Goal: Task Accomplishment & Management: Complete application form

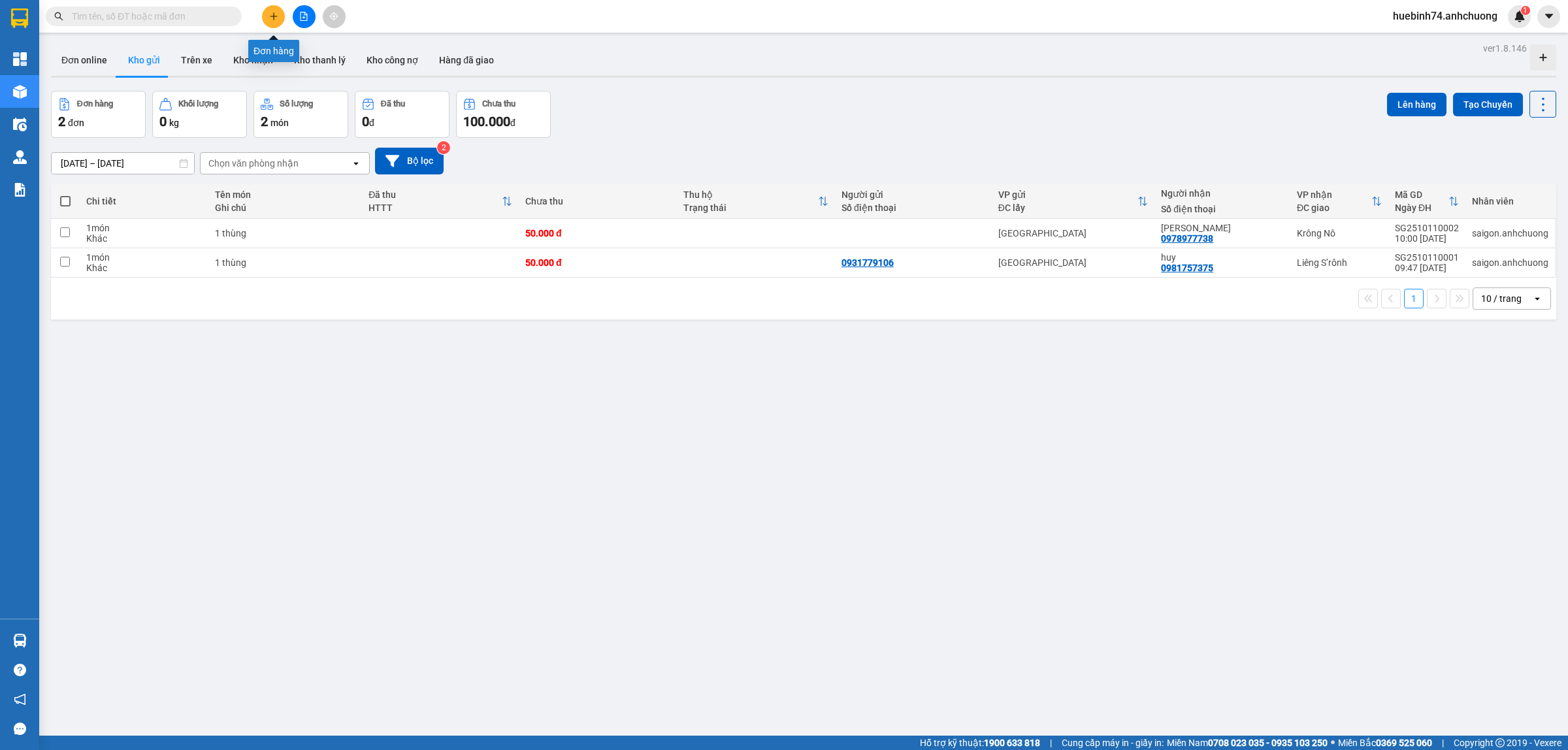
click at [275, 15] on icon "plus" at bounding box center [274, 16] width 9 height 9
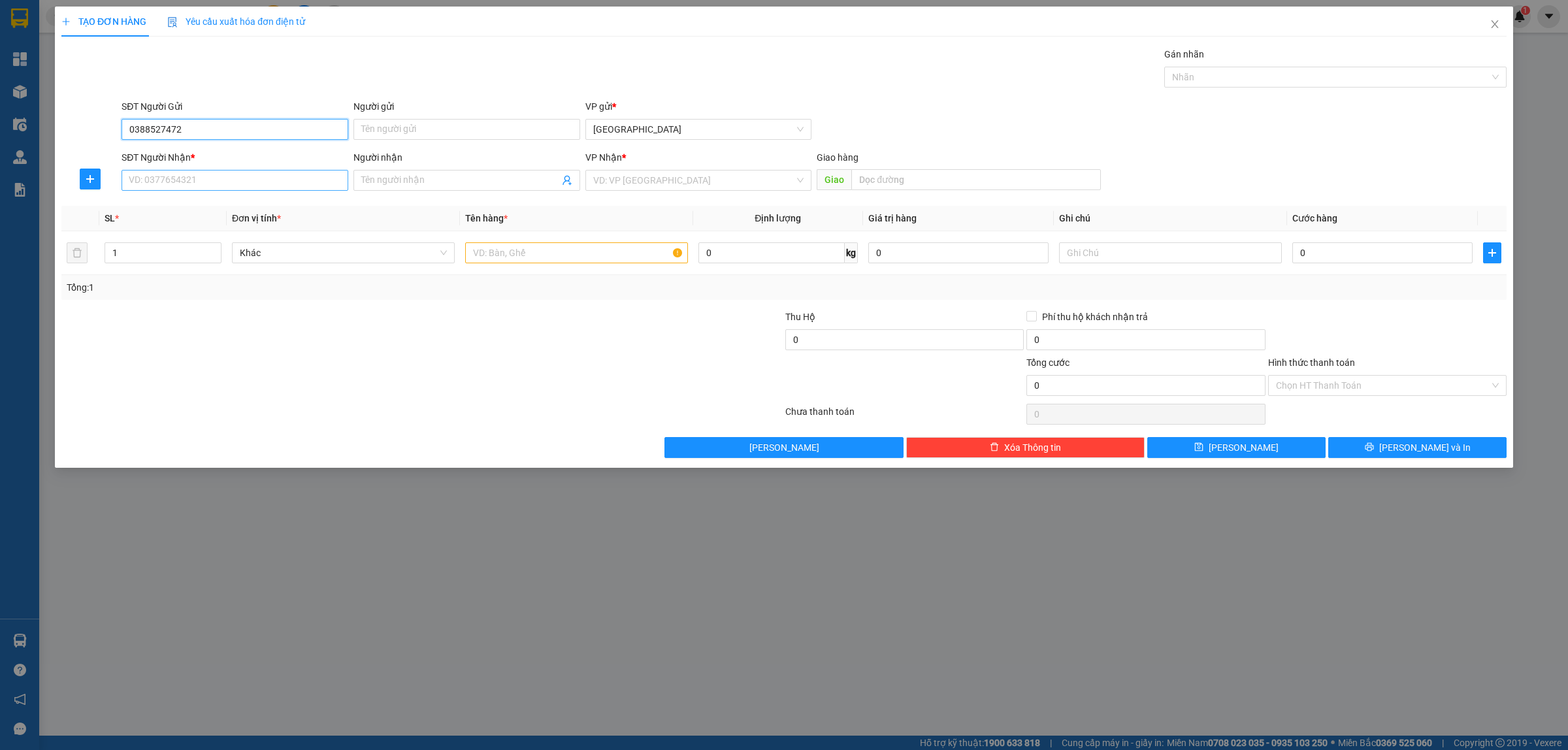
type input "0388527472"
click at [199, 183] on input "SĐT Người Nhận *" at bounding box center [235, 181] width 227 height 21
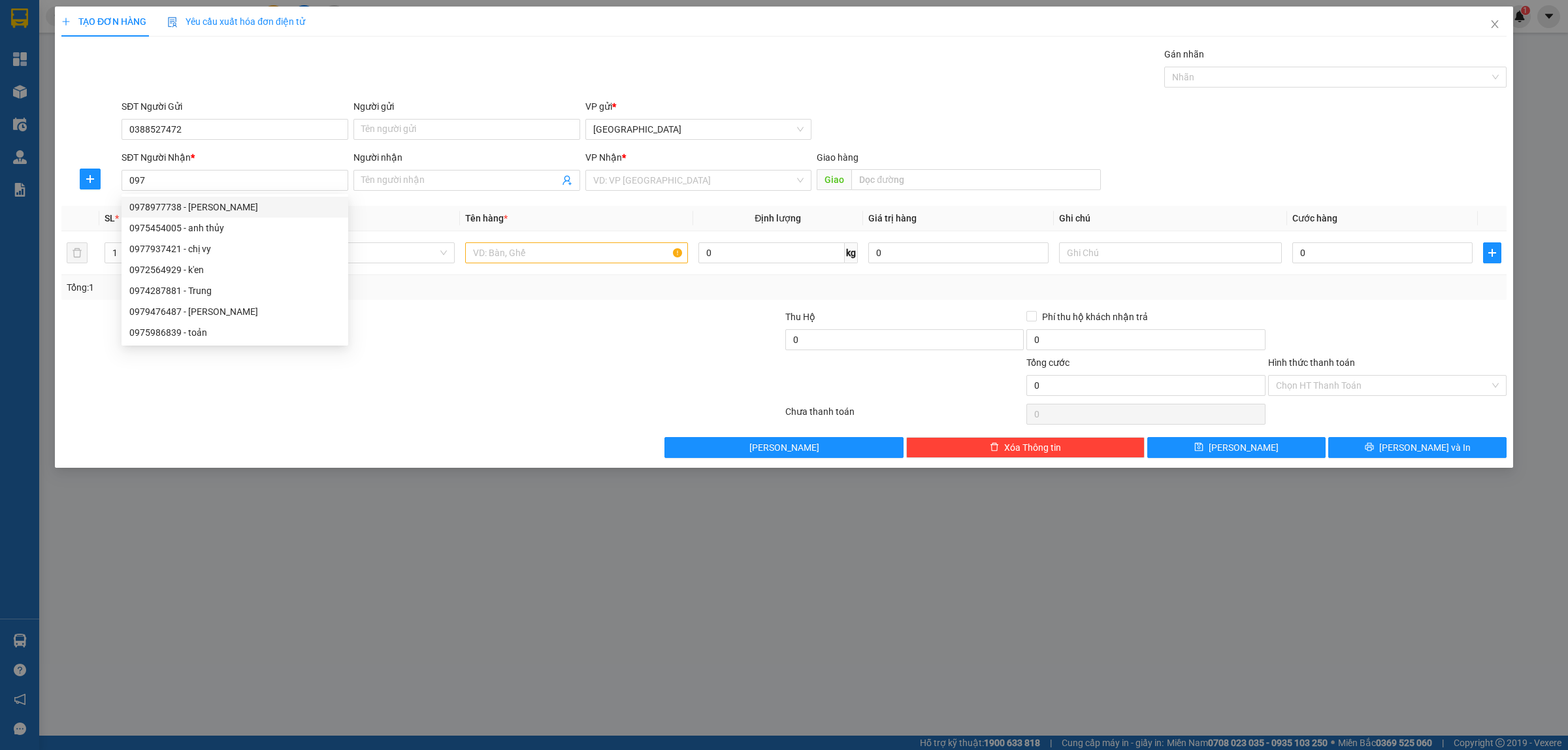
click at [151, 191] on div "SĐT Người Nhận * 097" at bounding box center [235, 173] width 227 height 46
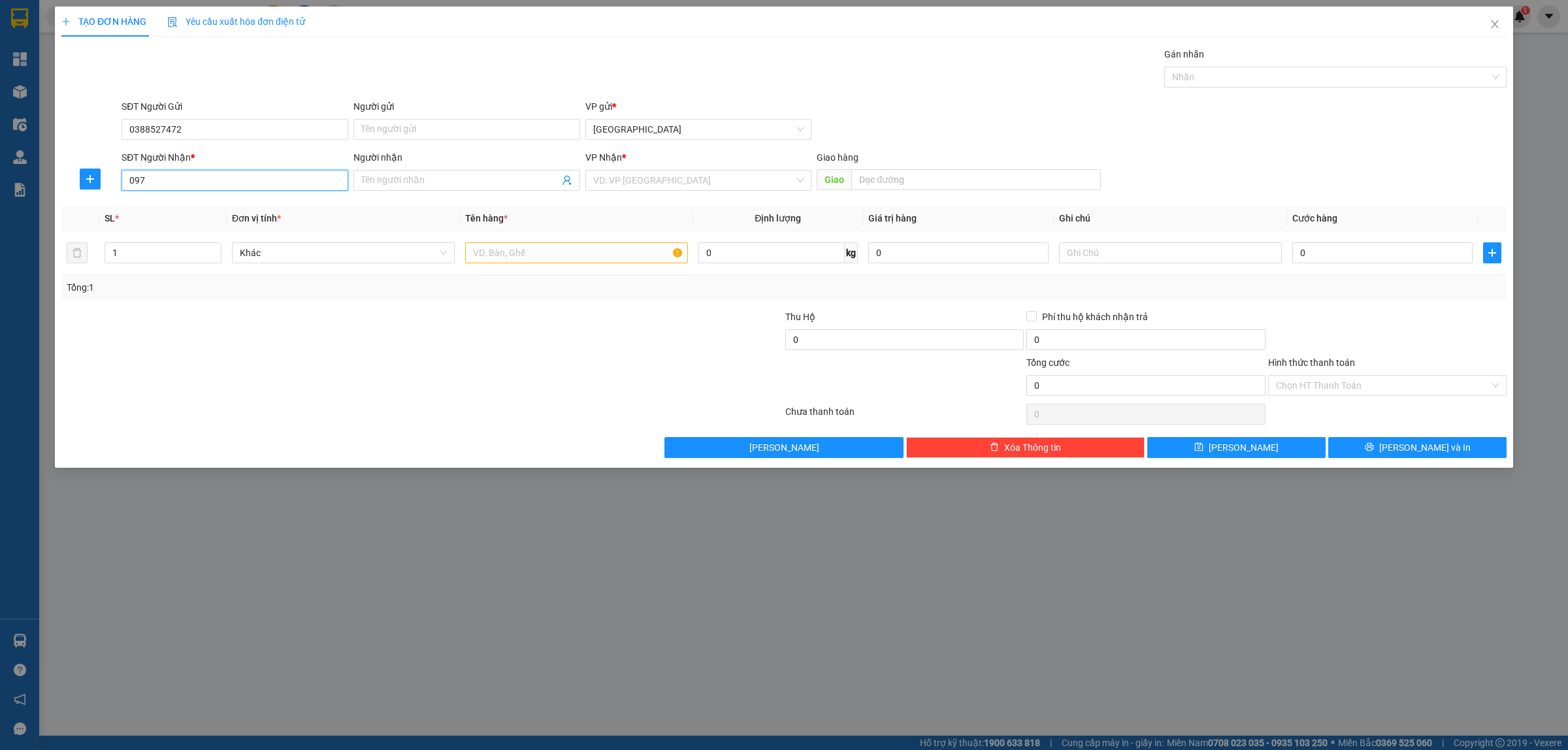
click at [145, 176] on input "097" at bounding box center [235, 181] width 227 height 21
type input "097194846"
click at [358, 178] on span at bounding box center [467, 181] width 227 height 21
type input "teo"
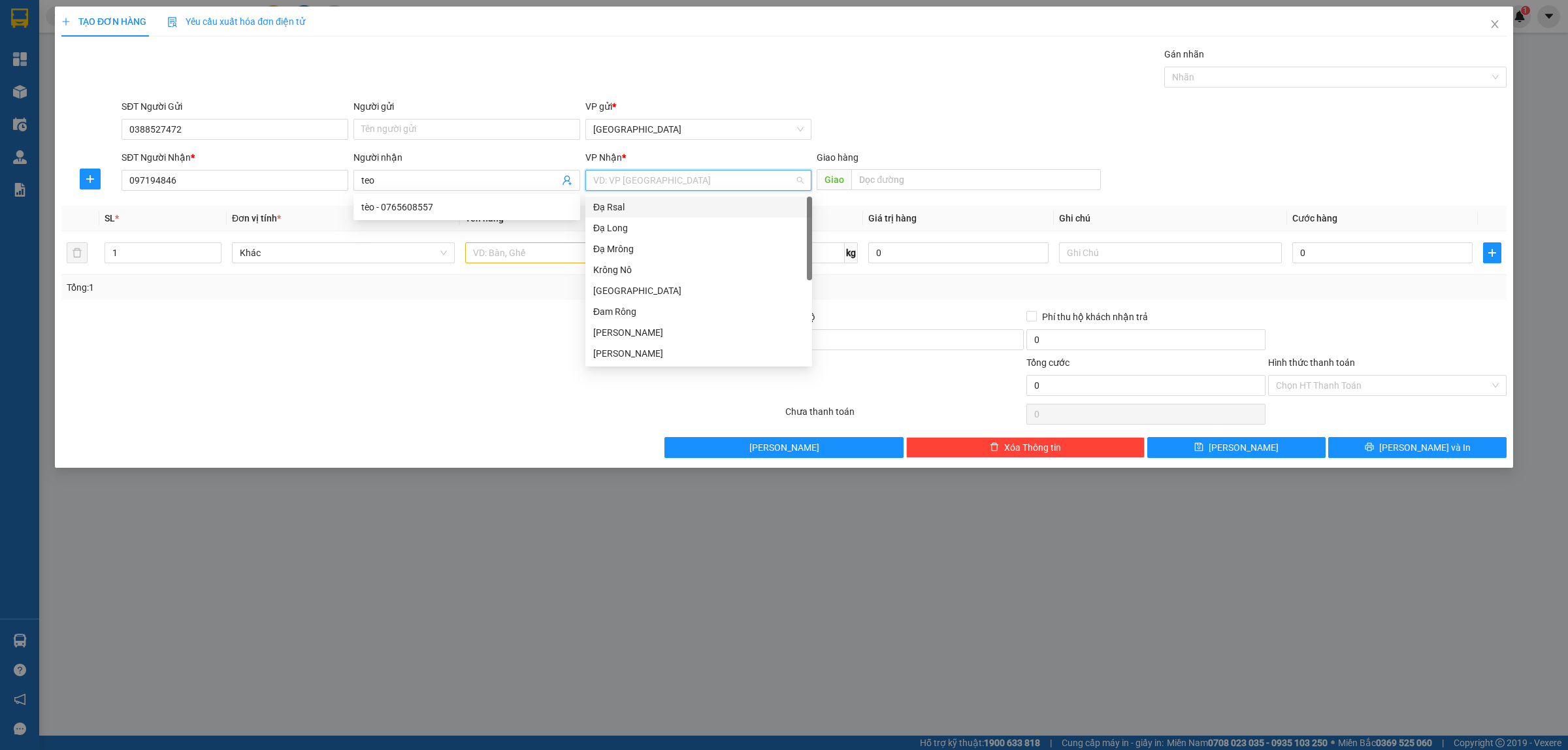
click at [627, 181] on input "search" at bounding box center [693, 181] width 202 height 20
click at [635, 212] on div "Đạ K’nàng" at bounding box center [698, 208] width 211 height 15
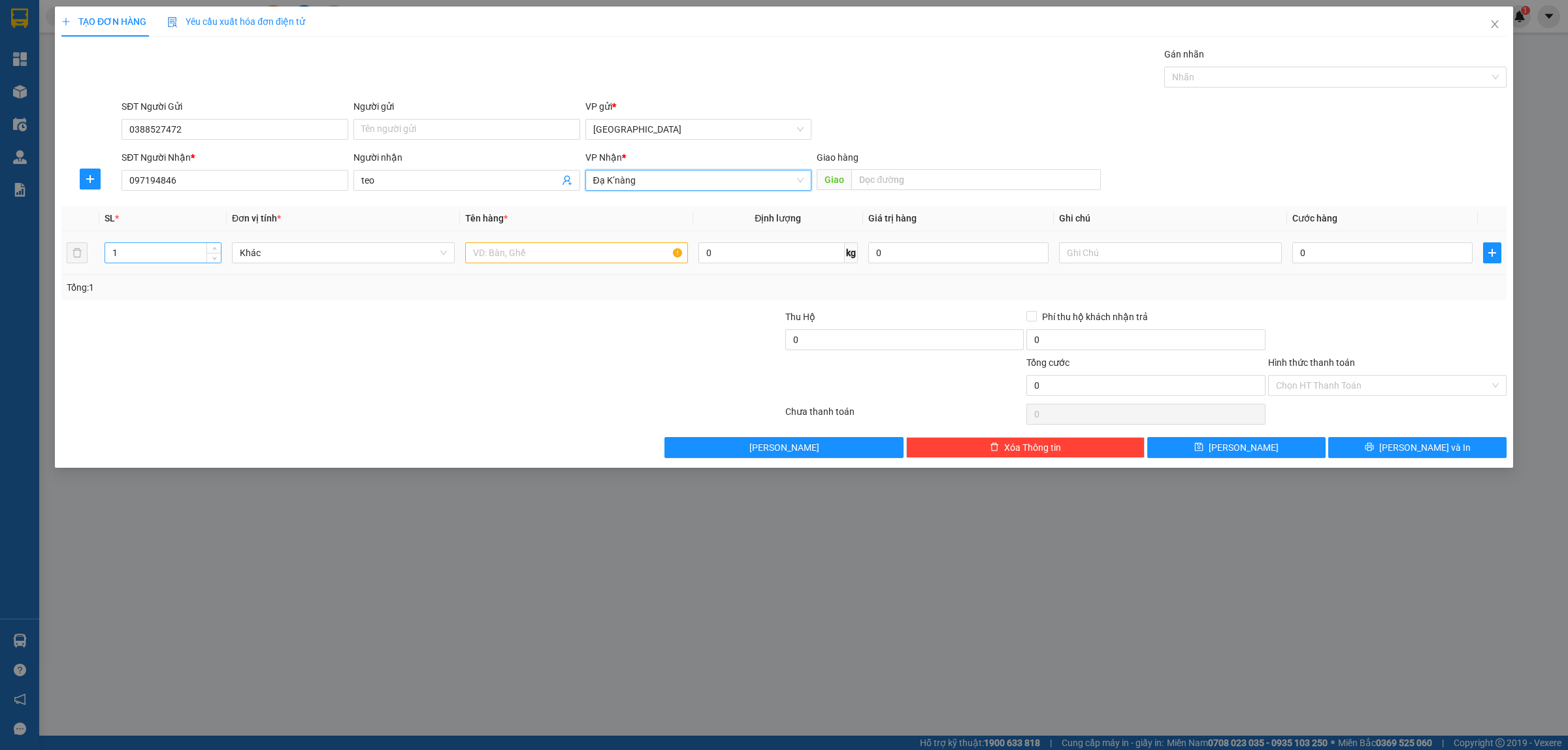
click at [118, 250] on input "1" at bounding box center [163, 253] width 116 height 20
type input "1"
type input "2"
click at [477, 252] on input "text" at bounding box center [577, 253] width 223 height 21
type input "2thung xop"
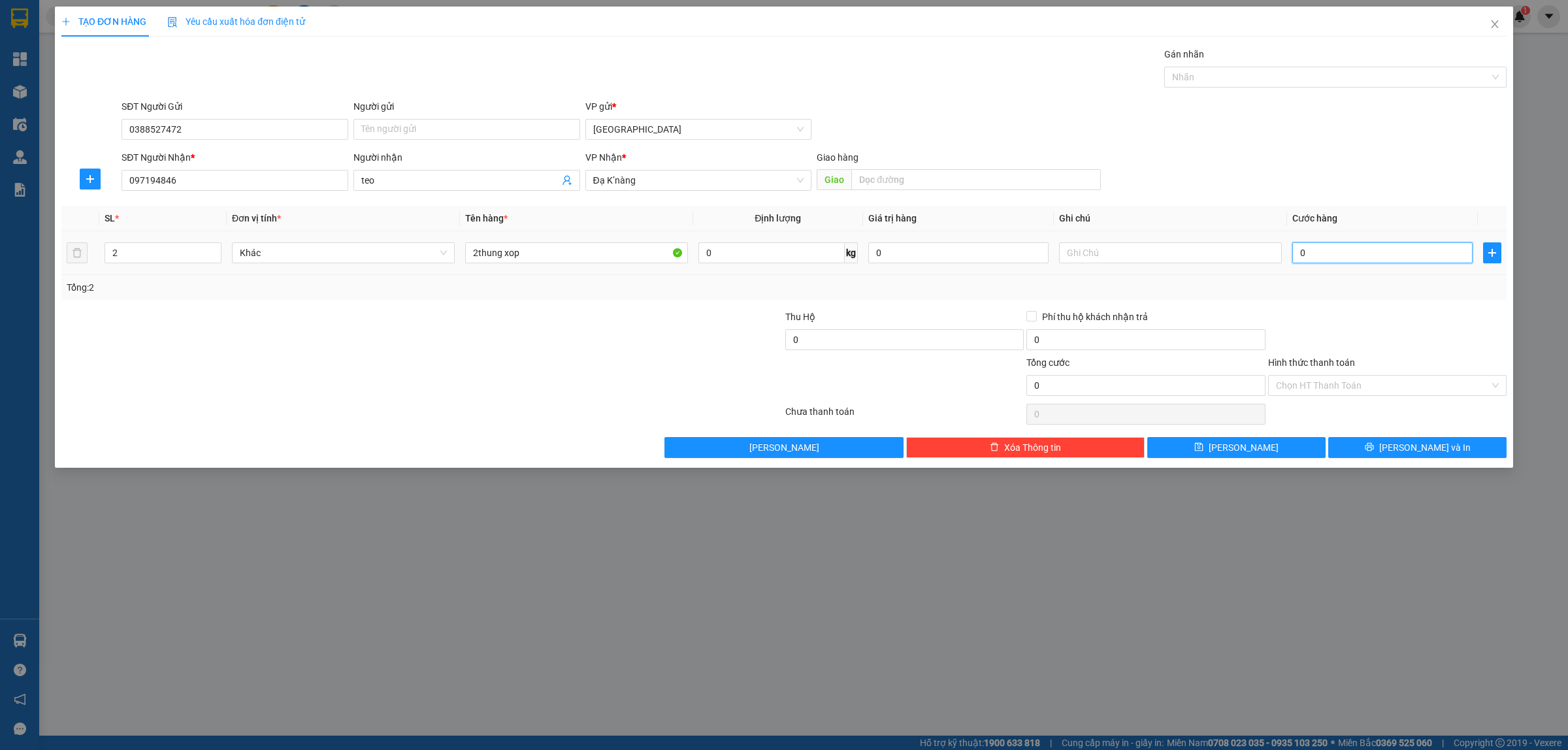
click at [1302, 256] on input "0" at bounding box center [1382, 253] width 180 height 21
type input "1"
type input "10"
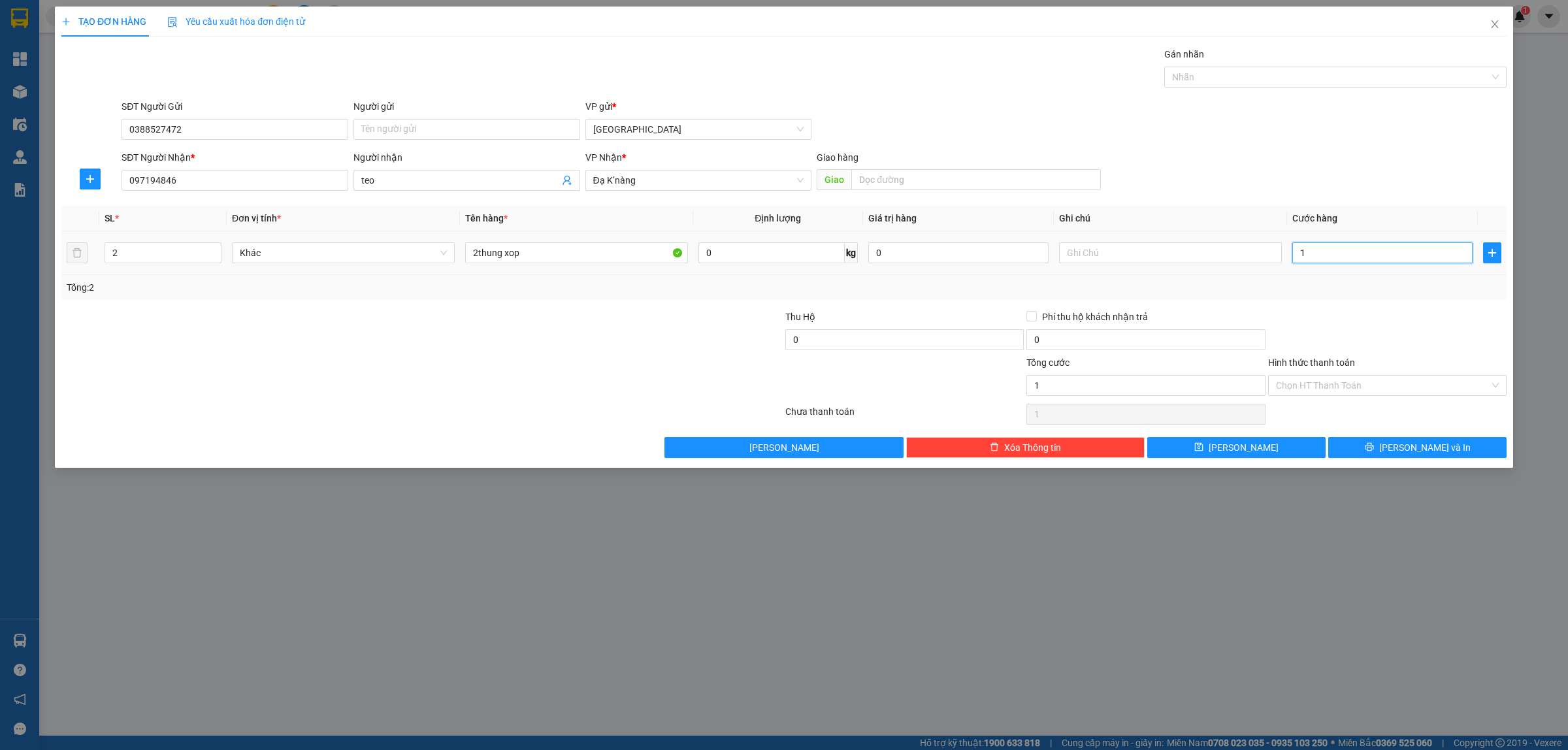
type input "10"
type input "100"
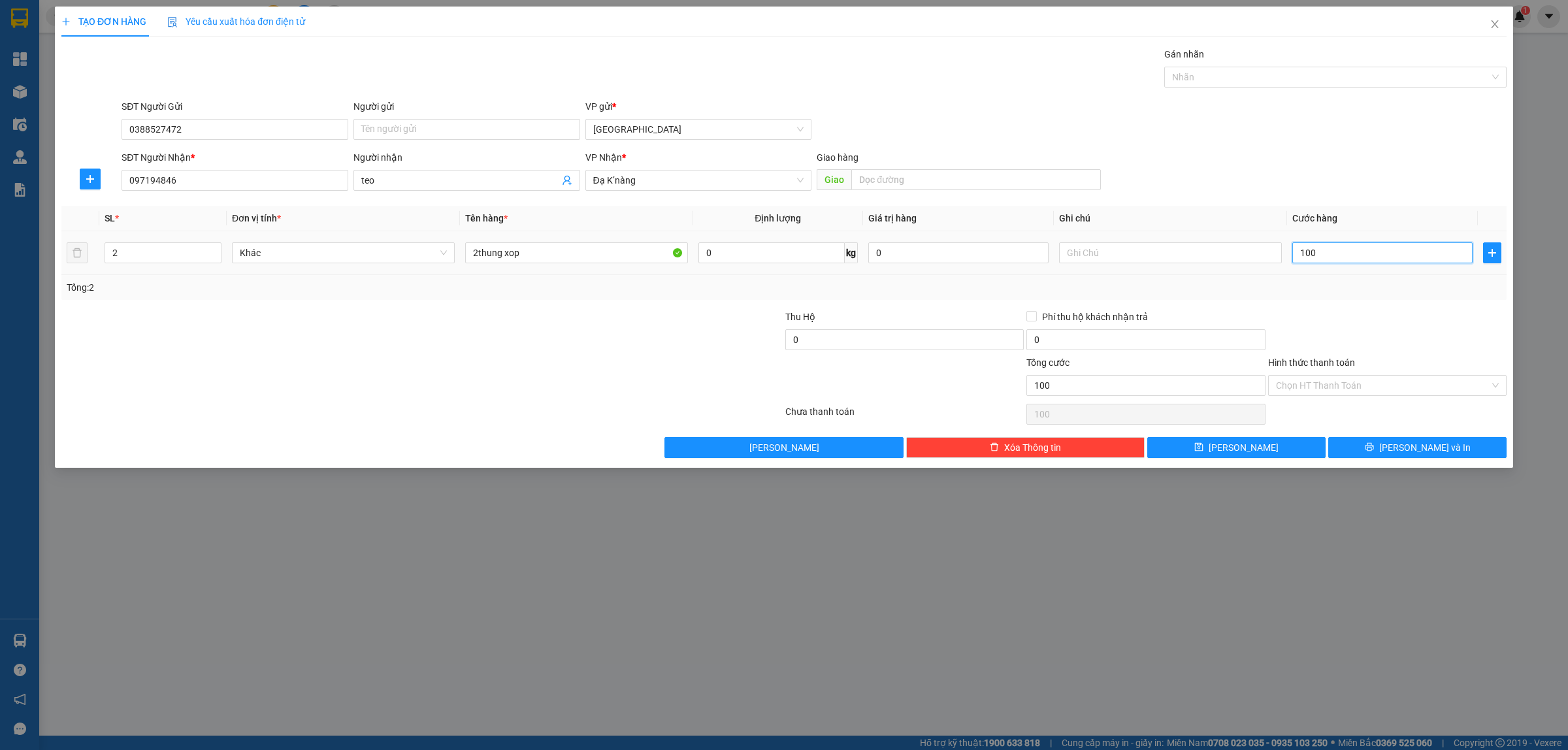
type input "1.000"
type input "10.000"
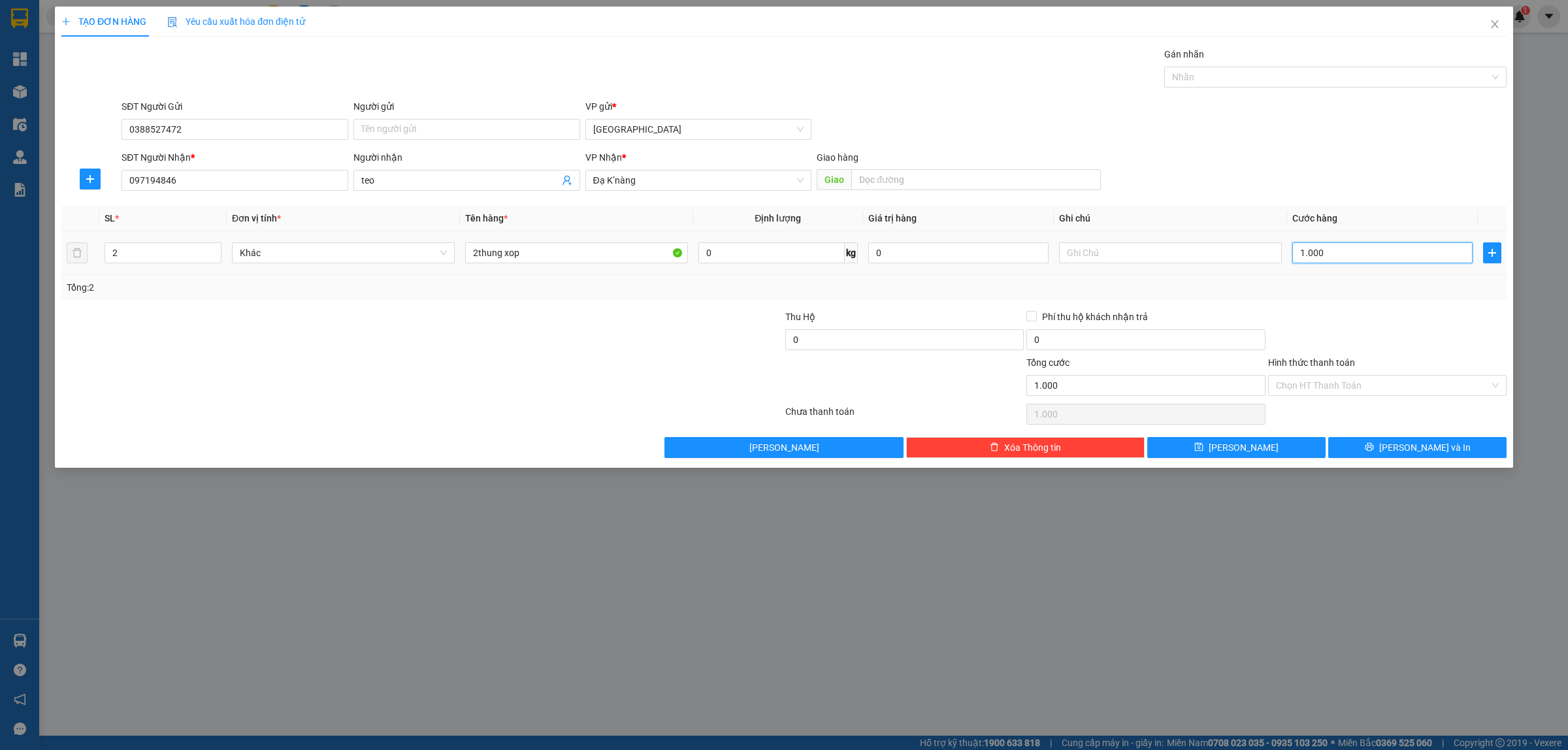
type input "10.000"
type input "100.000"
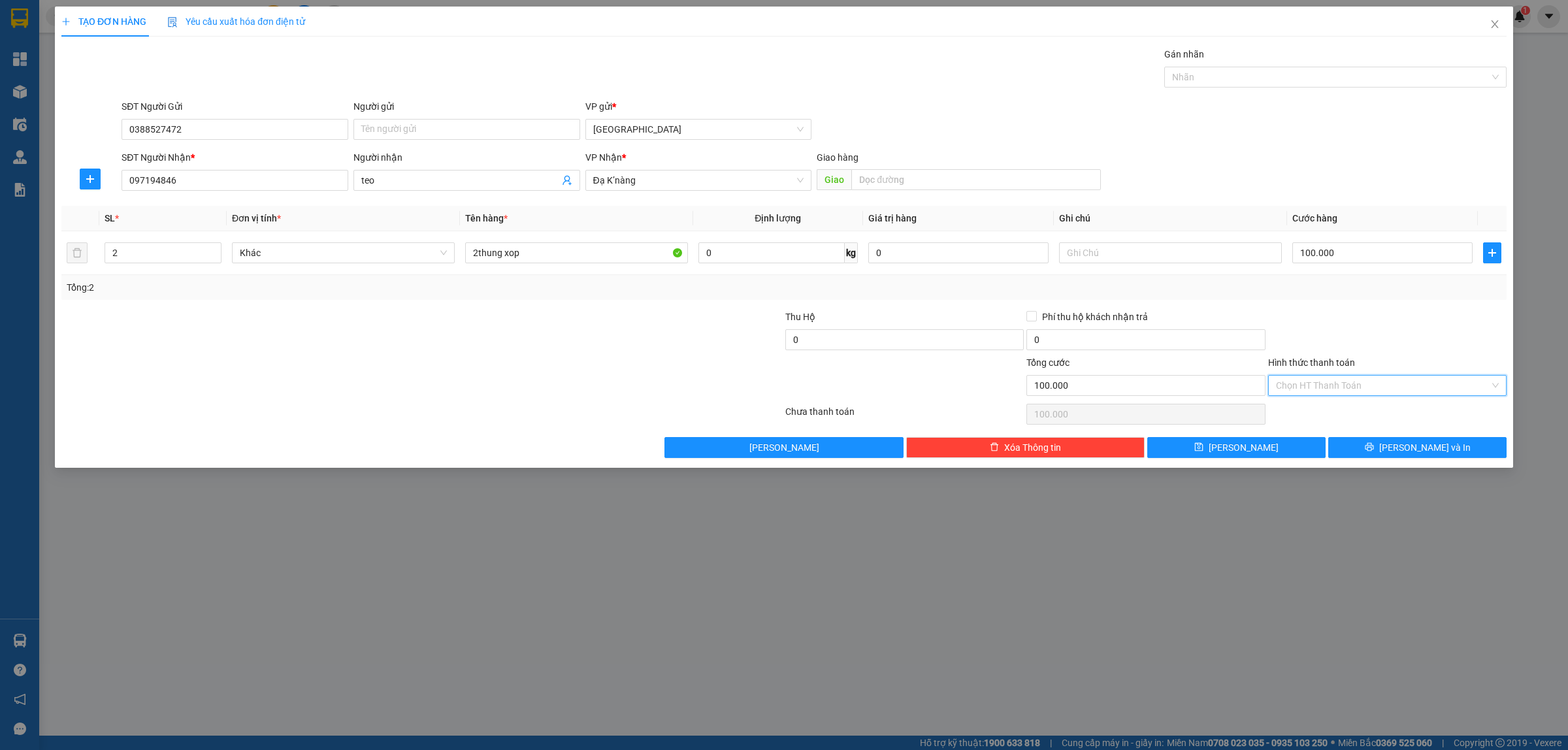
click at [1305, 383] on input "Hình thức thanh toán" at bounding box center [1383, 386] width 214 height 20
click at [1298, 417] on div "Tại văn phòng" at bounding box center [1387, 413] width 223 height 15
click at [1292, 387] on span "Tại văn phòng" at bounding box center [1387, 386] width 223 height 20
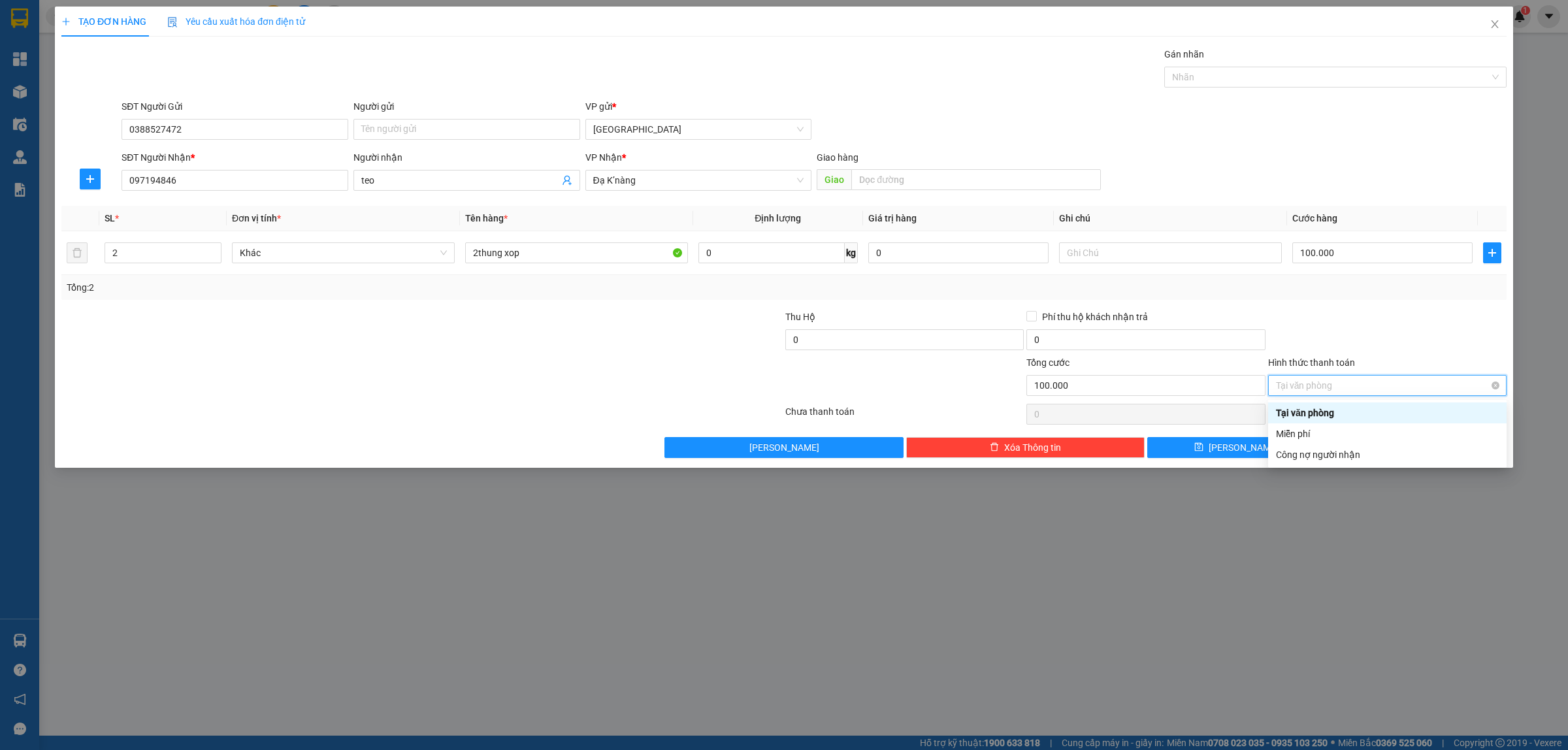
click at [1499, 389] on div "Tại văn phòng" at bounding box center [1388, 386] width 238 height 21
type input "100.000"
click at [1454, 330] on div at bounding box center [1387, 333] width 241 height 46
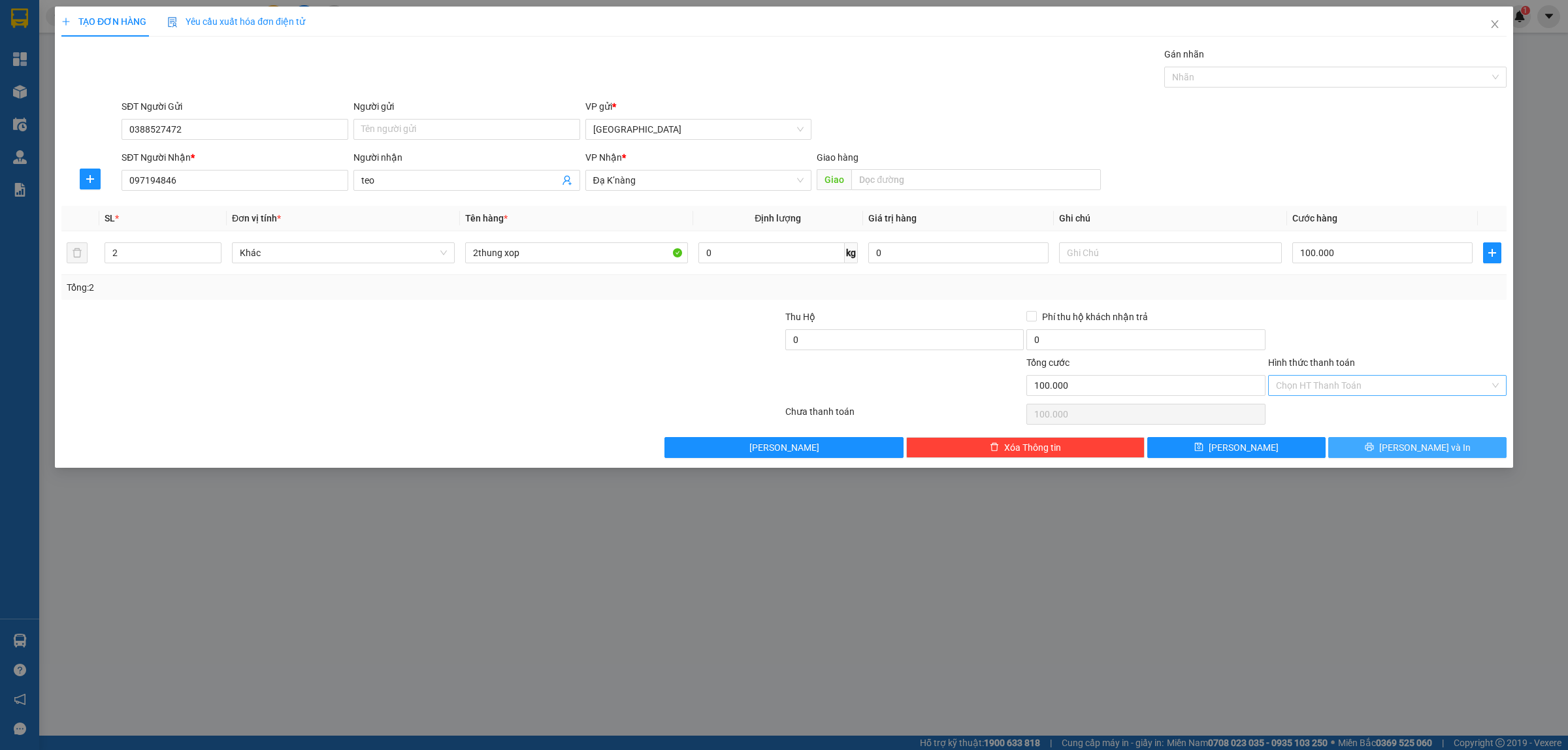
click at [1408, 455] on span "Lưu và In" at bounding box center [1425, 448] width 91 height 15
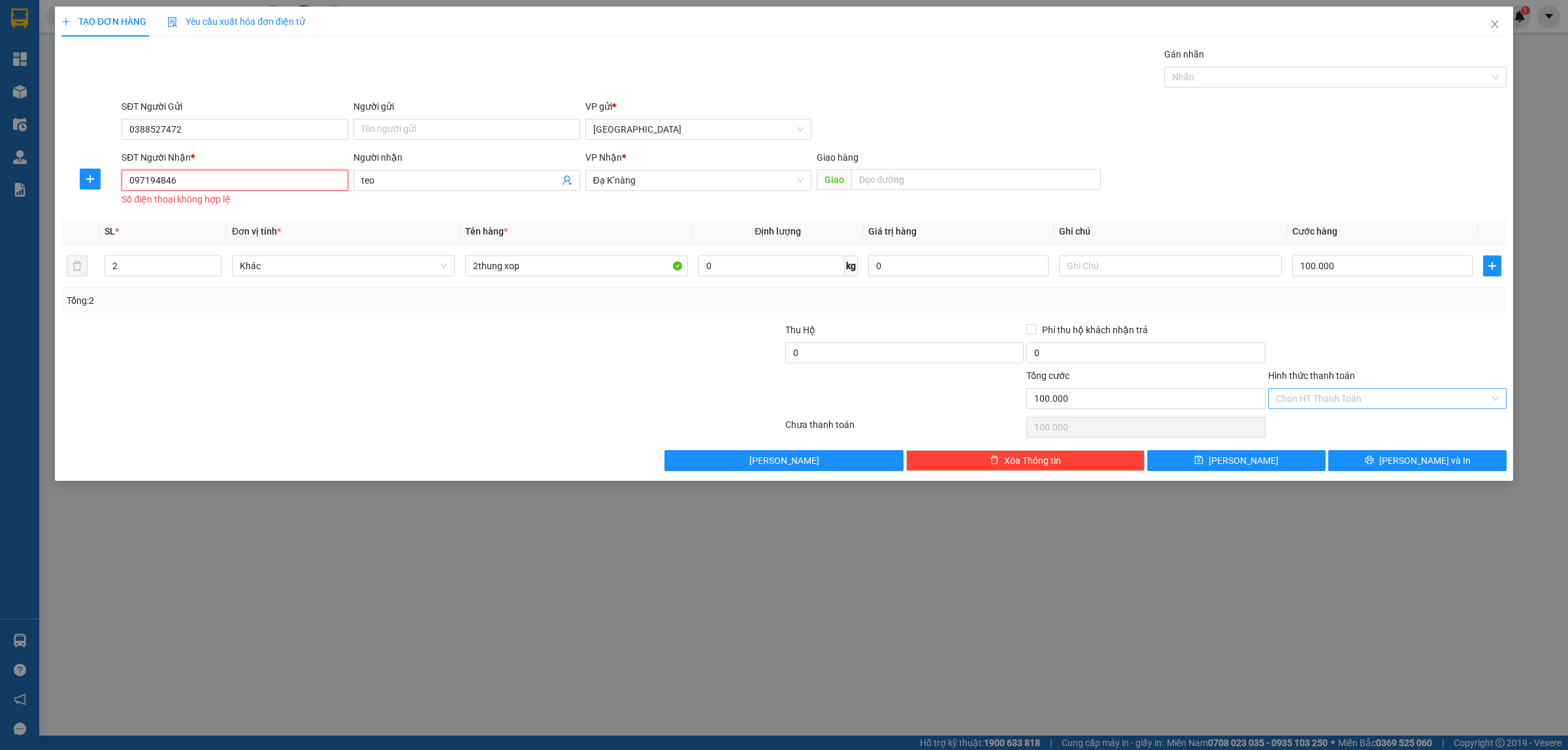
click at [188, 174] on input "097194846" at bounding box center [235, 181] width 227 height 21
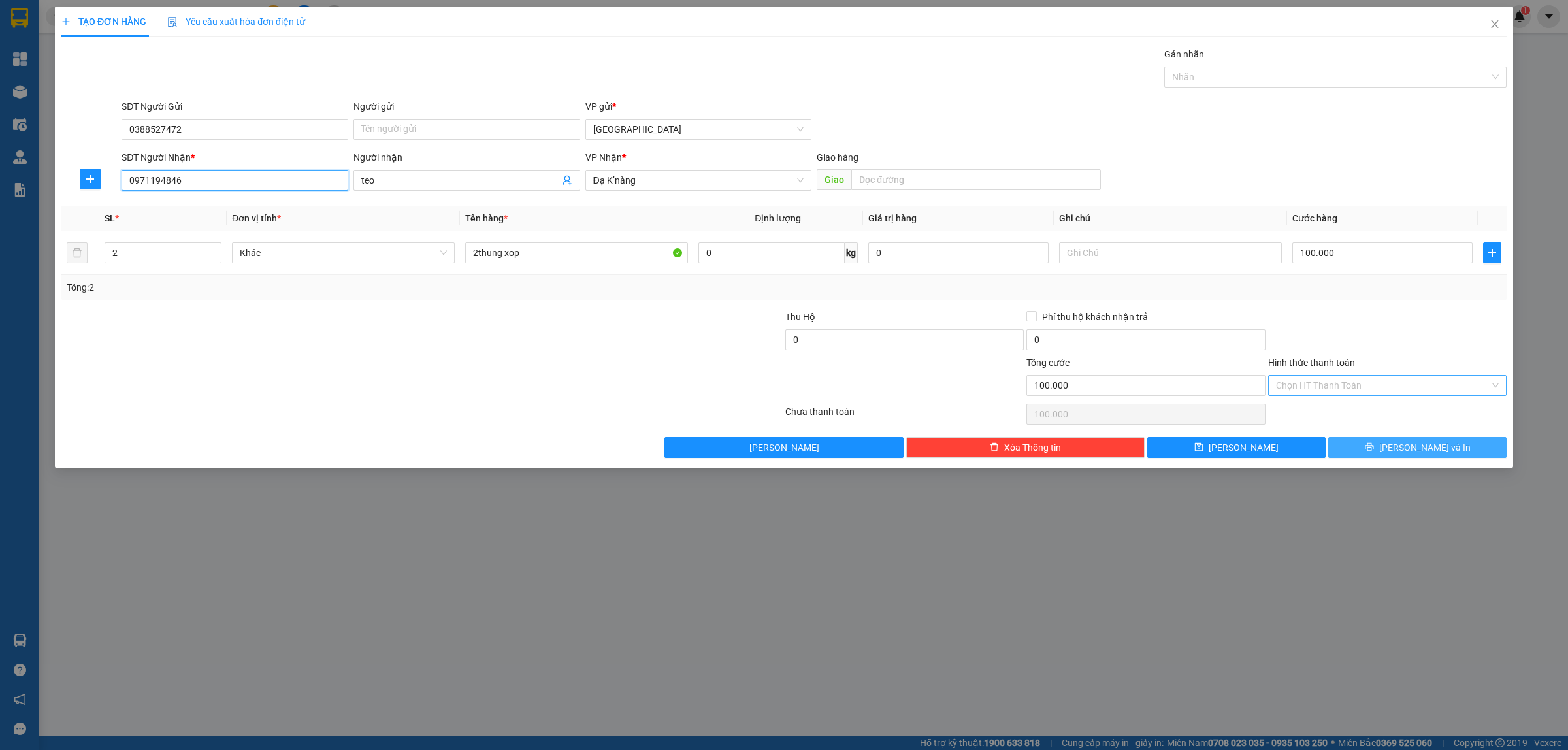
type input "0971194846"
click at [1422, 453] on span "Lưu và In" at bounding box center [1425, 448] width 91 height 15
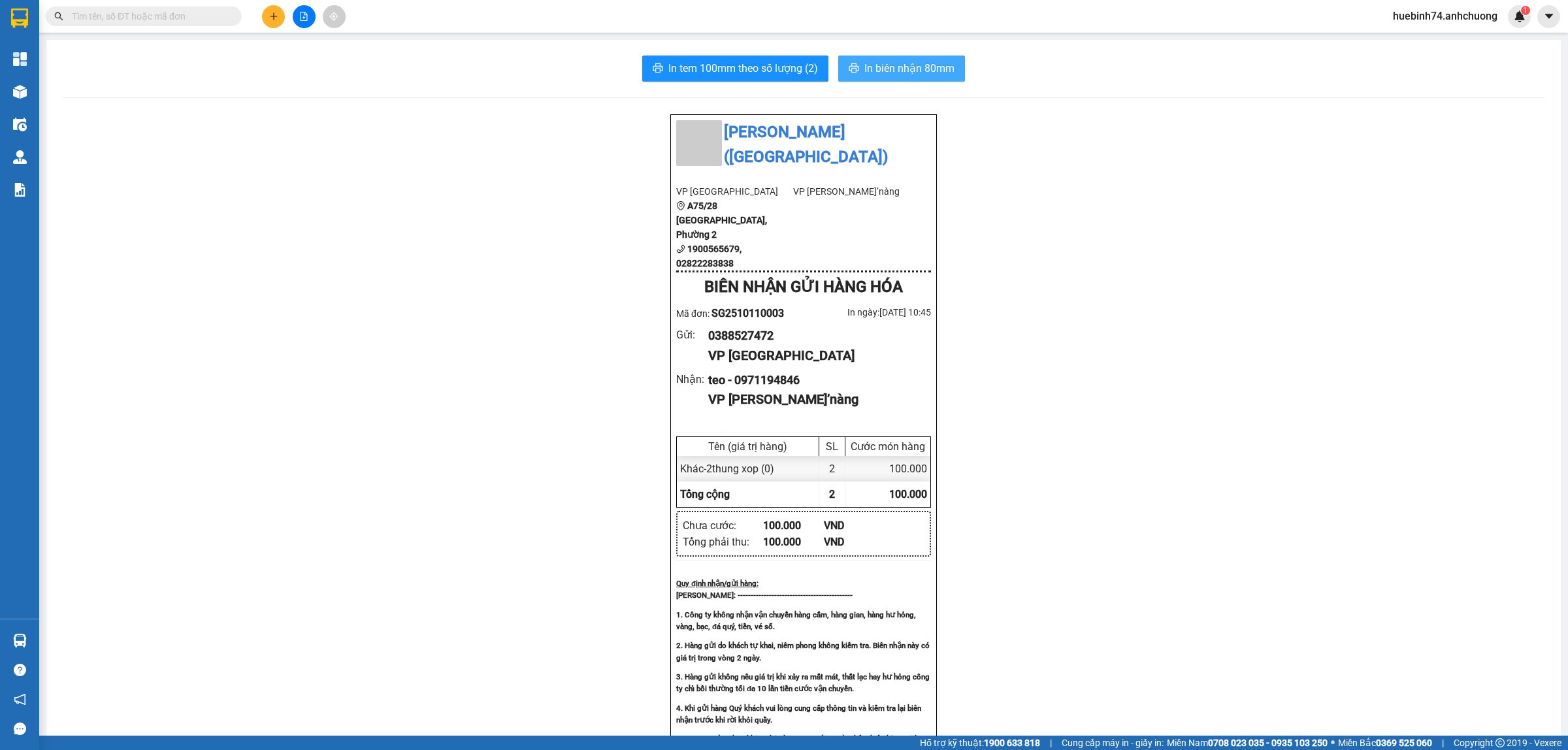
click at [924, 70] on span "In biên nhận 80mm" at bounding box center [909, 69] width 90 height 16
click at [263, 21] on button at bounding box center [274, 16] width 23 height 23
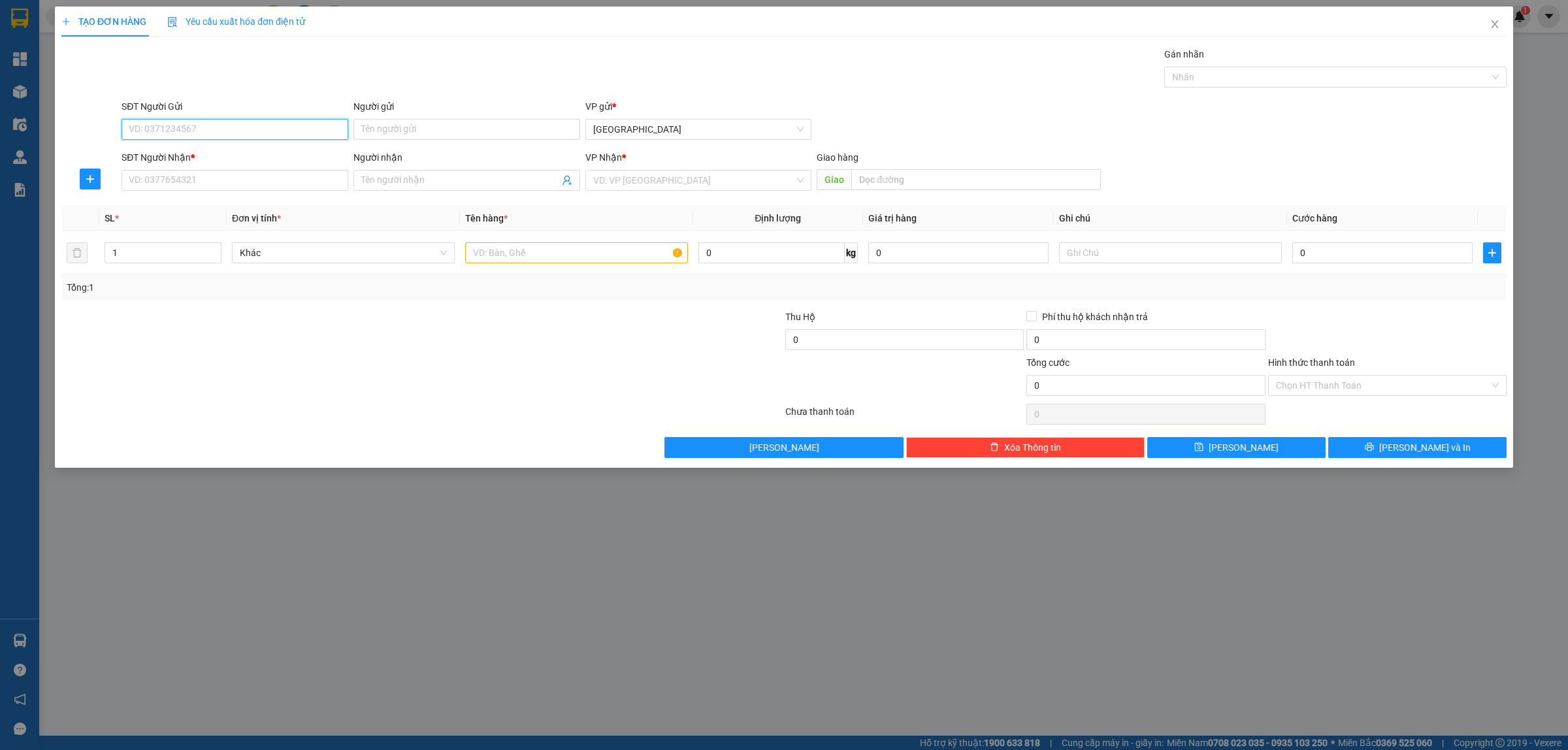
click at [191, 131] on input "SĐT Người Gửi" at bounding box center [235, 130] width 227 height 21
type input "0868305782"
click at [180, 186] on input "SĐT Người Nhận *" at bounding box center [235, 181] width 227 height 21
type input "0384090252"
click at [358, 175] on span at bounding box center [467, 181] width 227 height 21
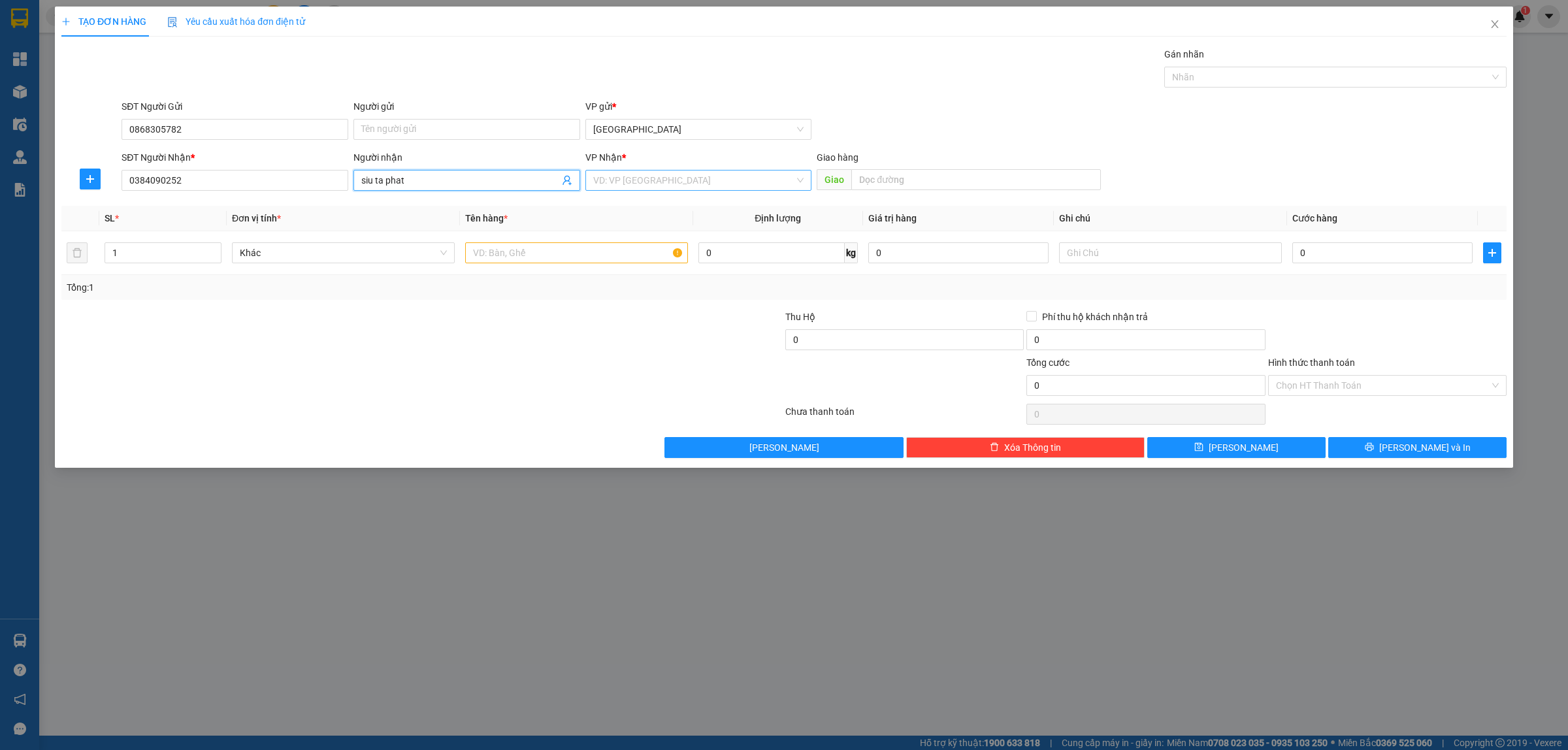
type input "siu ta phat"
click at [603, 181] on input "search" at bounding box center [693, 181] width 202 height 20
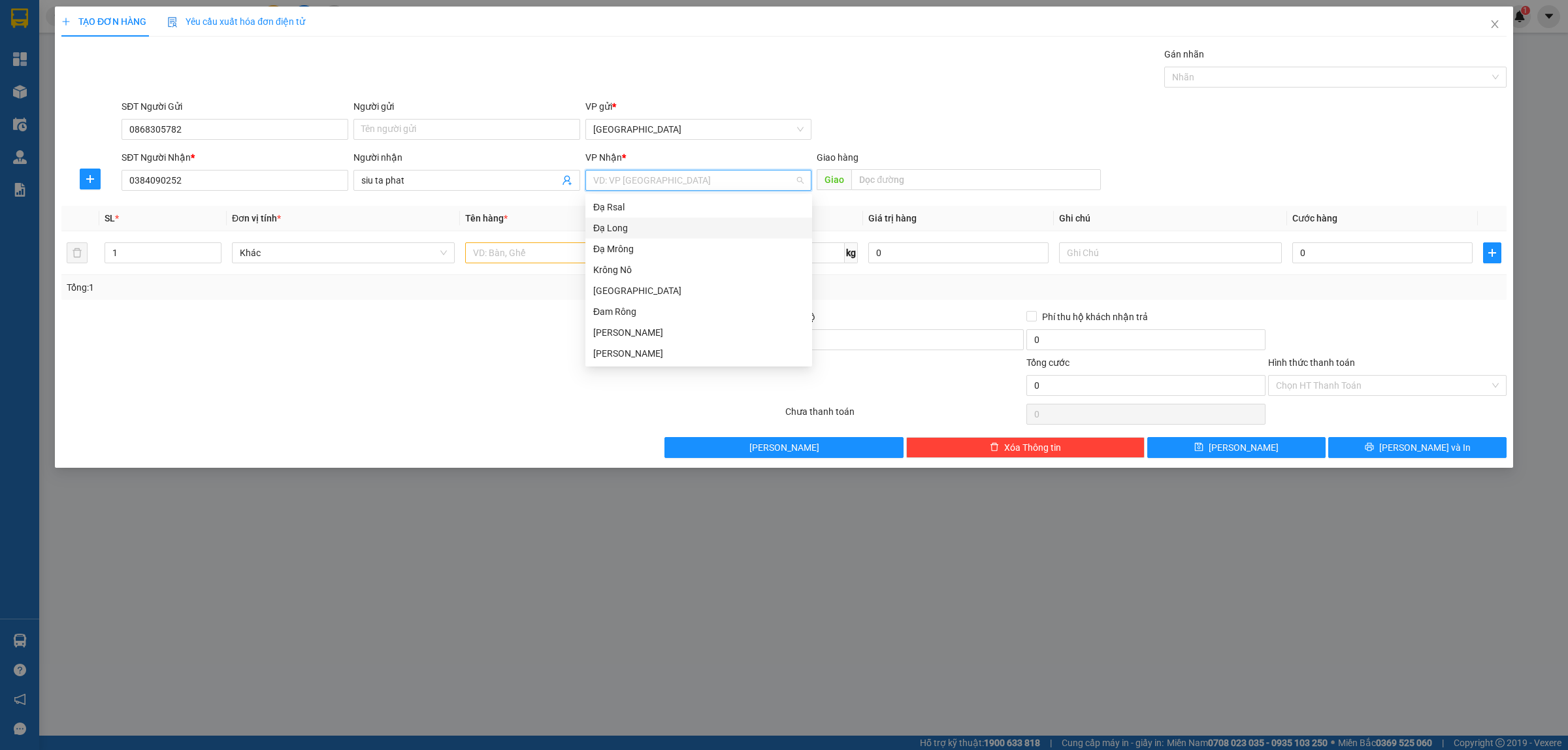
click at [618, 224] on div "Đạ Long" at bounding box center [698, 228] width 211 height 15
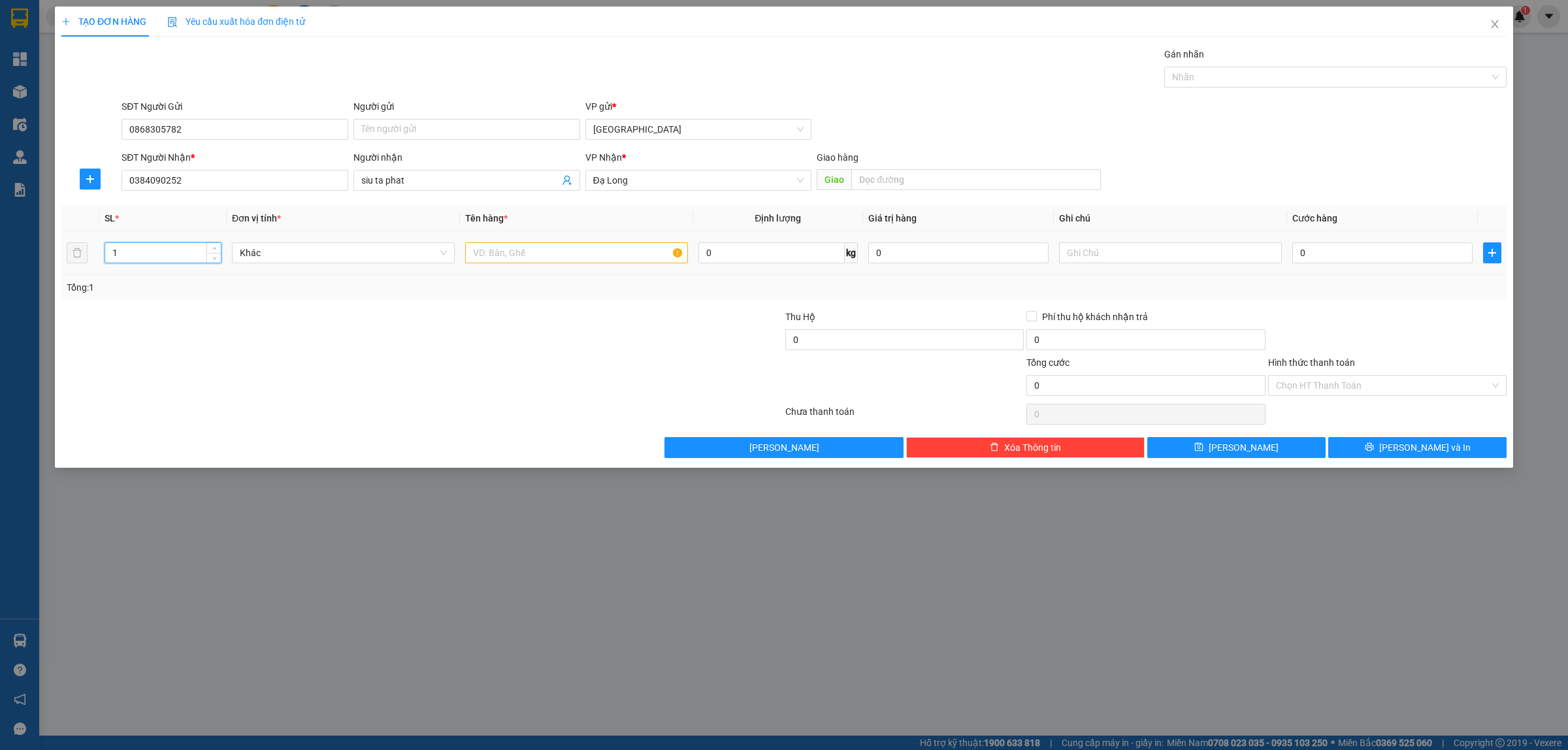
click at [119, 248] on input "1" at bounding box center [163, 253] width 116 height 20
click at [474, 260] on input "text" at bounding box center [577, 253] width 223 height 21
type input "1thung dong lanh"
click at [1300, 253] on input "0" at bounding box center [1382, 253] width 180 height 21
type input "5"
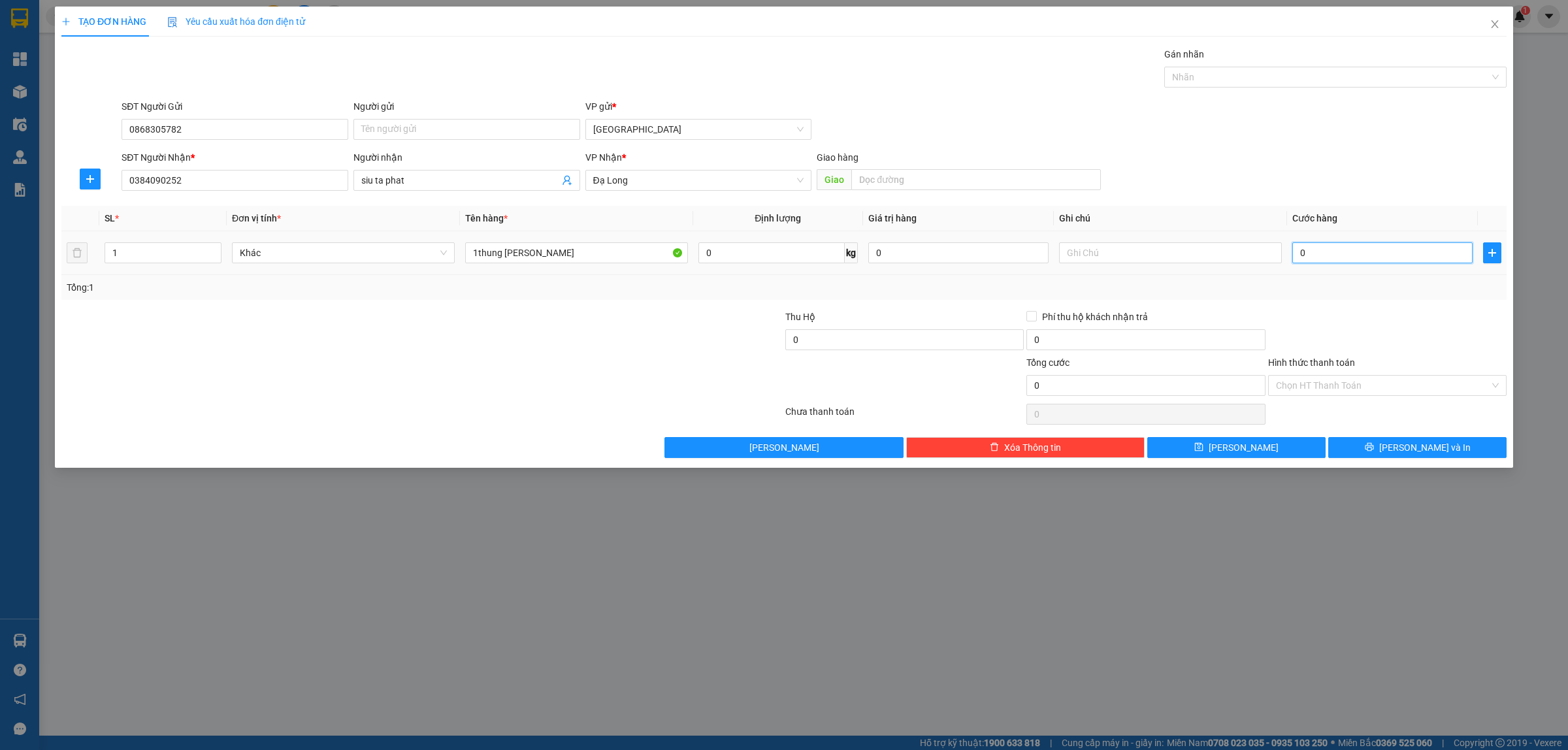
type input "5"
type input "50"
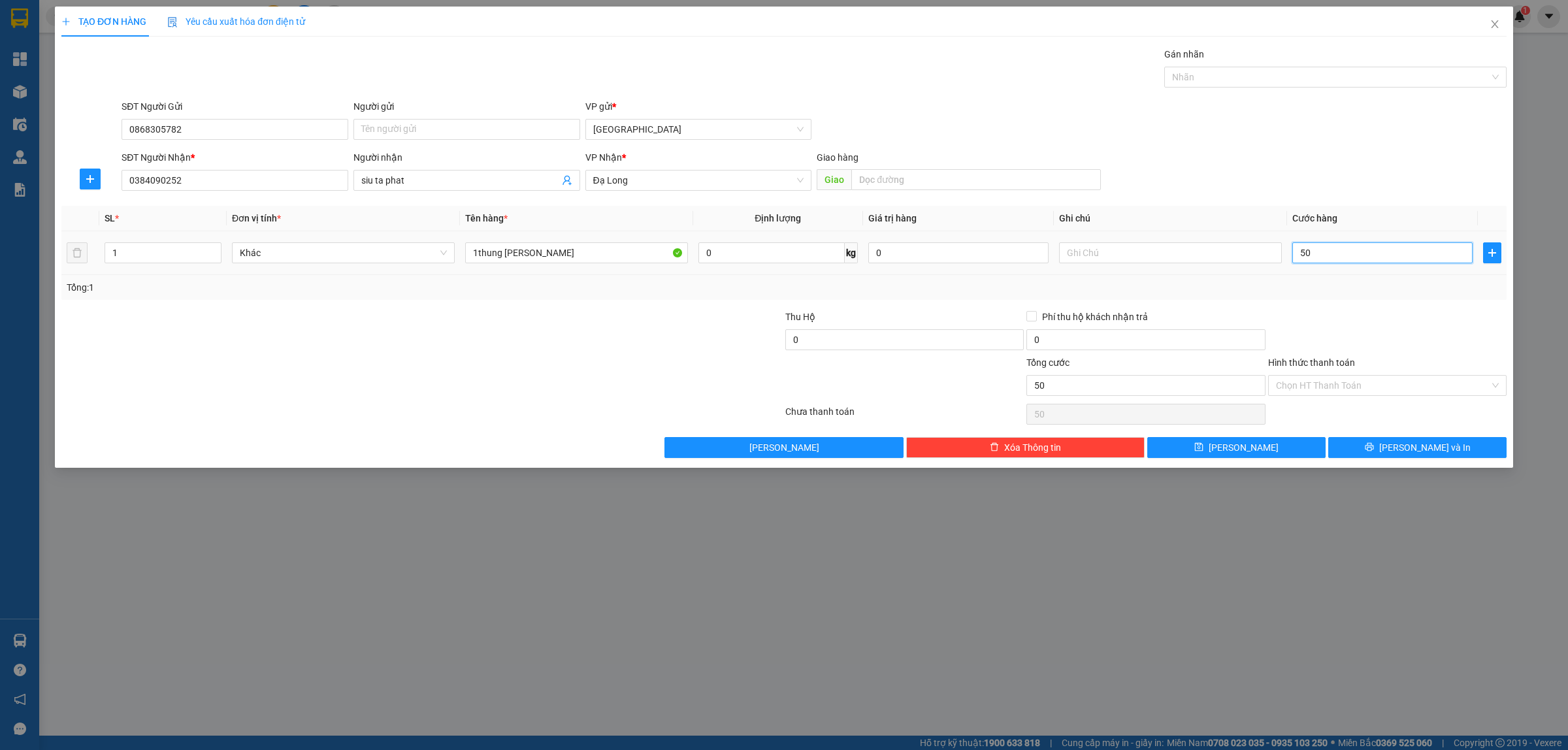
type input "500"
type input "5.000"
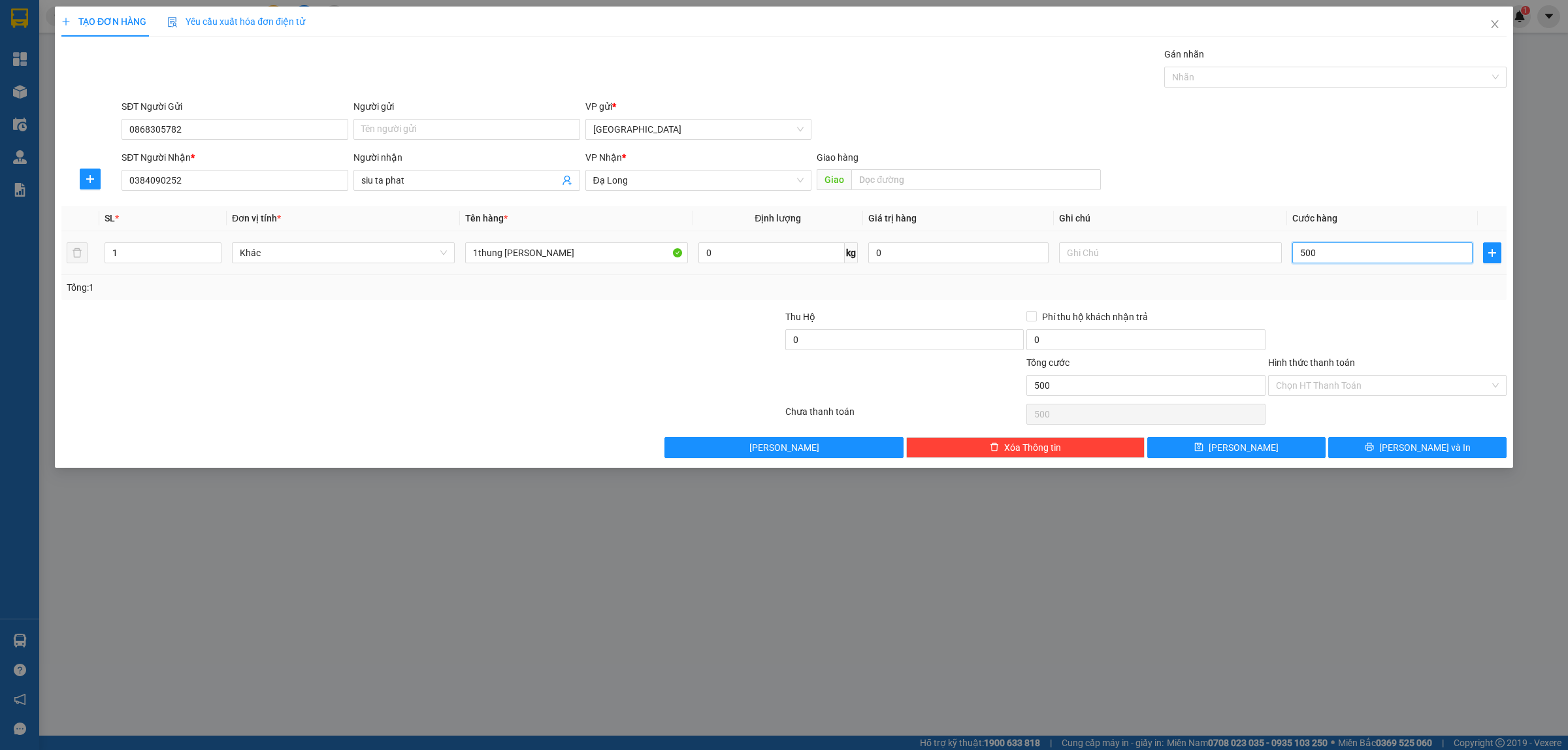
type input "5.000"
type input "50.000"
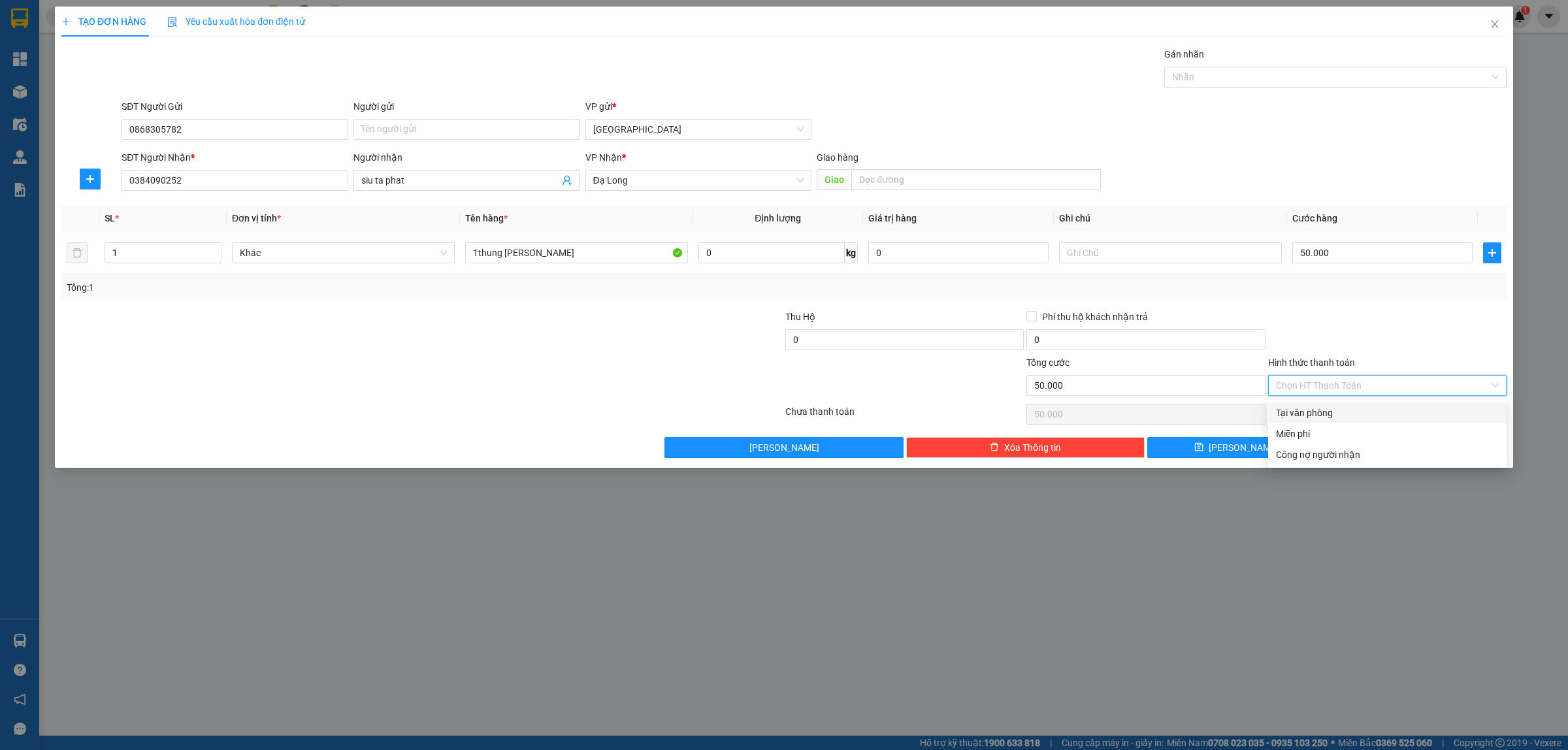
click at [1308, 386] on input "Hình thức thanh toán" at bounding box center [1383, 386] width 214 height 20
click at [1289, 413] on div "Tại văn phòng" at bounding box center [1387, 413] width 223 height 15
type input "0"
click at [1419, 456] on button "Lưu và In" at bounding box center [1417, 448] width 178 height 21
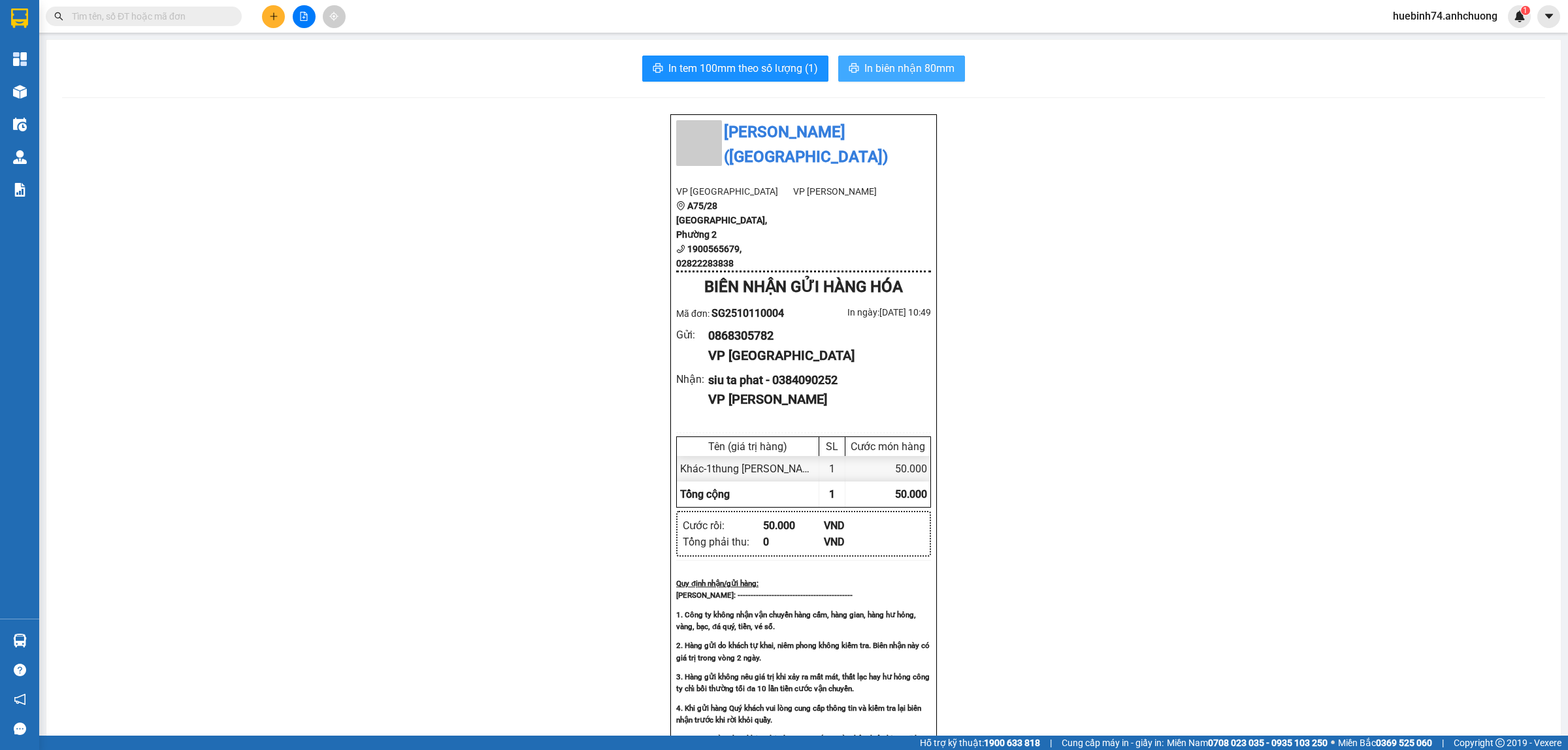
click at [877, 64] on span "In biên nhận 80mm" at bounding box center [909, 69] width 90 height 16
click at [266, 25] on button at bounding box center [274, 16] width 23 height 23
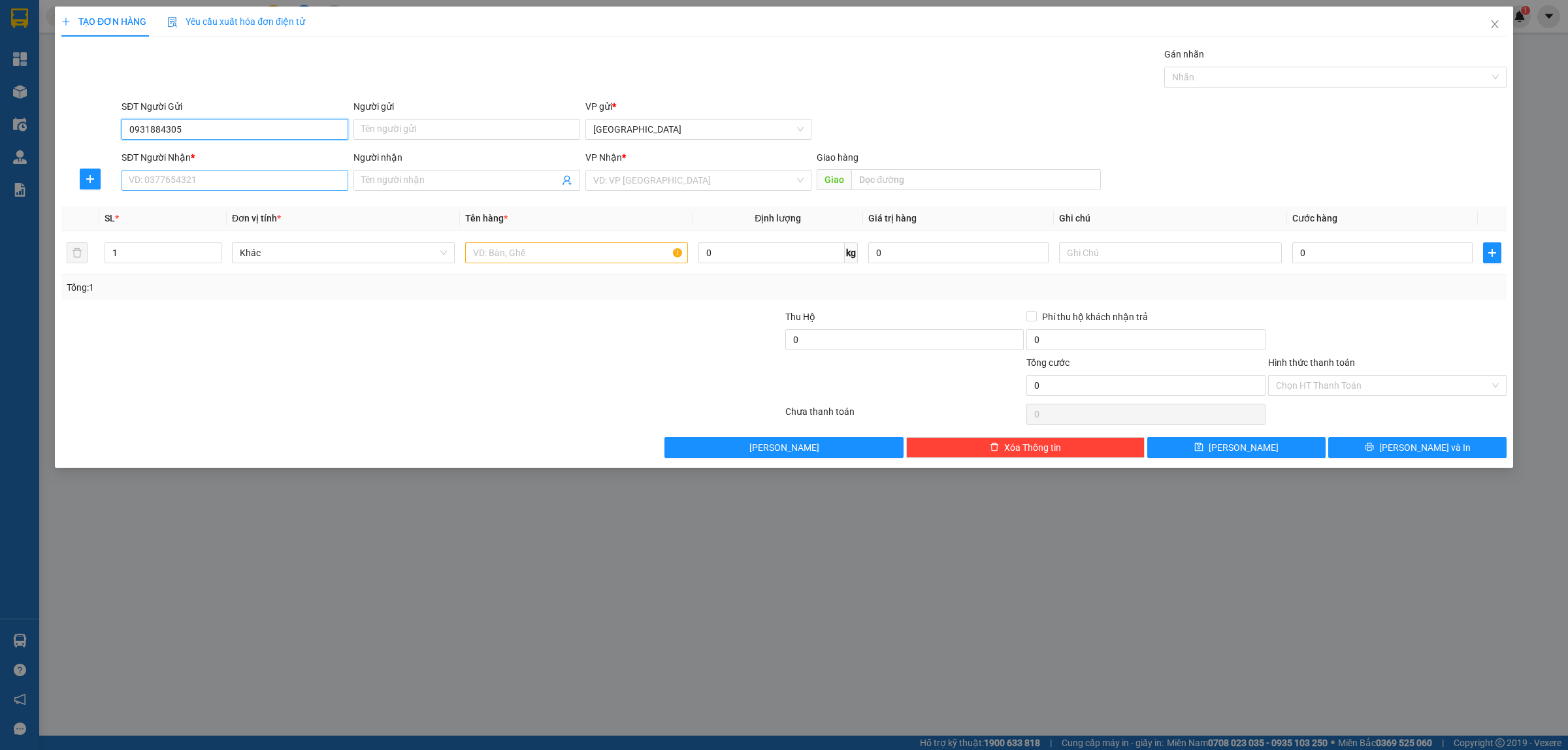
type input "0931884305"
click at [270, 178] on input "SĐT Người Nhận *" at bounding box center [235, 181] width 227 height 21
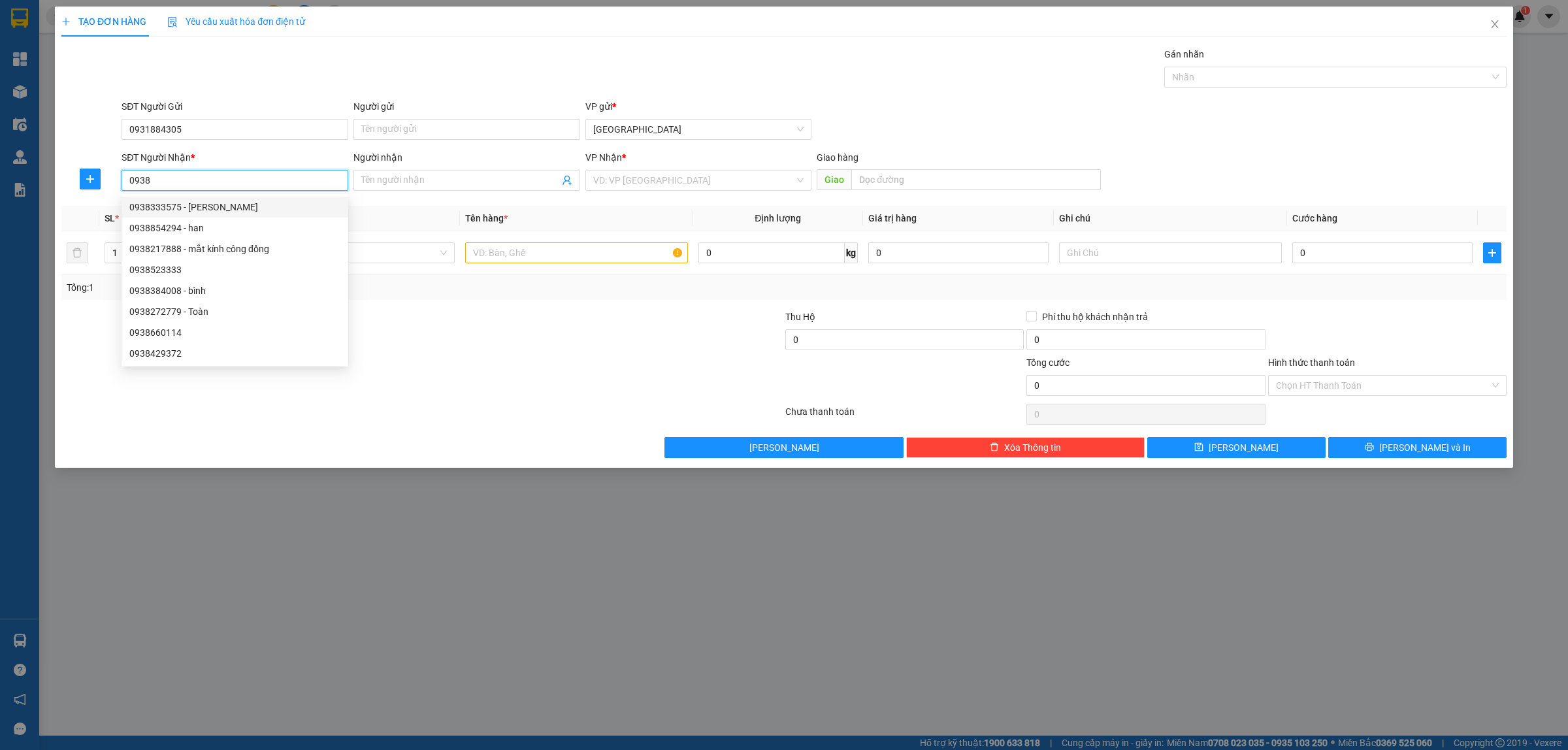
click at [160, 203] on div "0938333575 - Hữu Sỹ" at bounding box center [234, 208] width 211 height 15
type input "0938333575"
type input "Hữu Sỹ"
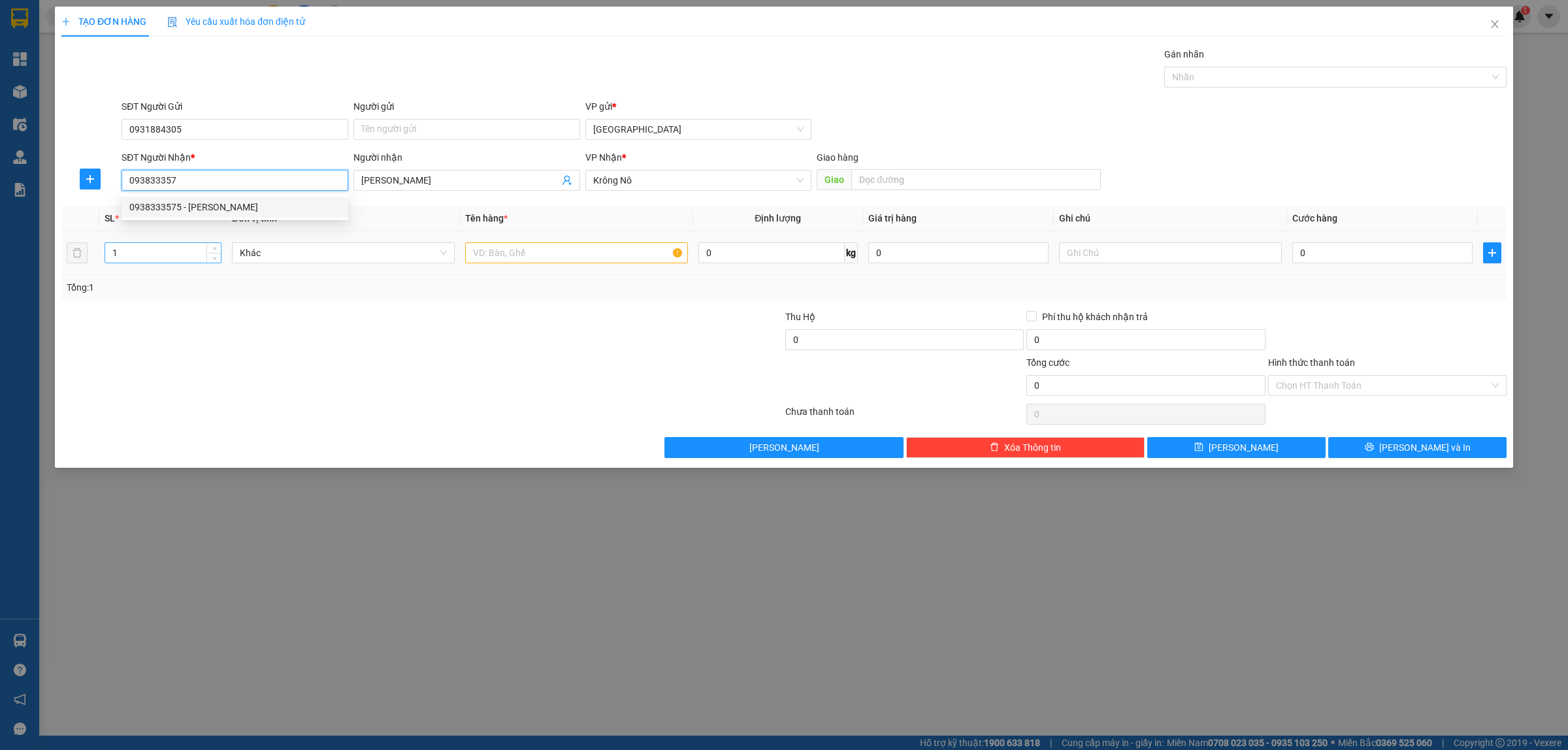
type input "093833357"
click at [115, 253] on input "1" at bounding box center [163, 253] width 116 height 20
click at [124, 253] on input "51" at bounding box center [163, 253] width 116 height 20
type input "5"
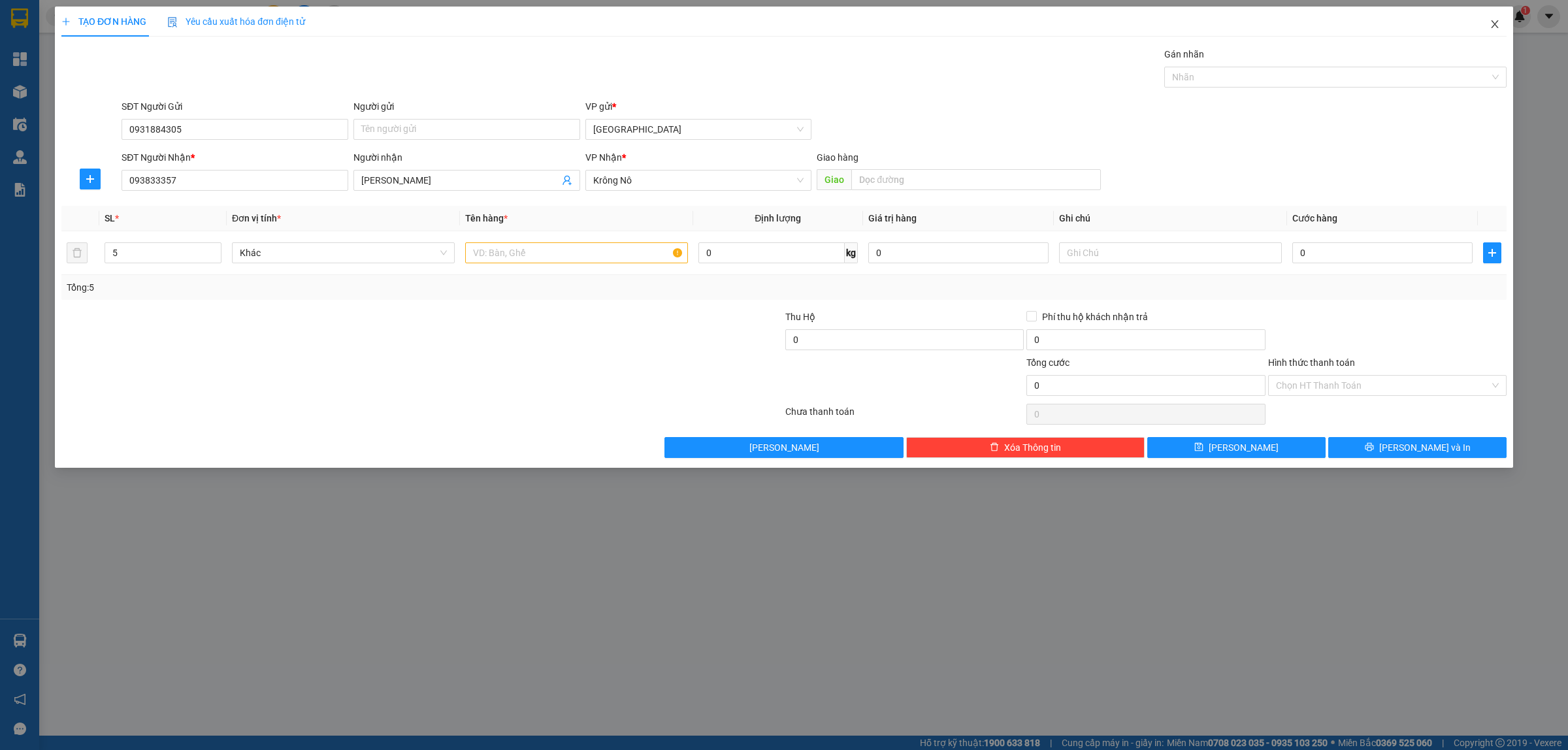
click at [1497, 25] on icon "close" at bounding box center [1494, 24] width 11 height 11
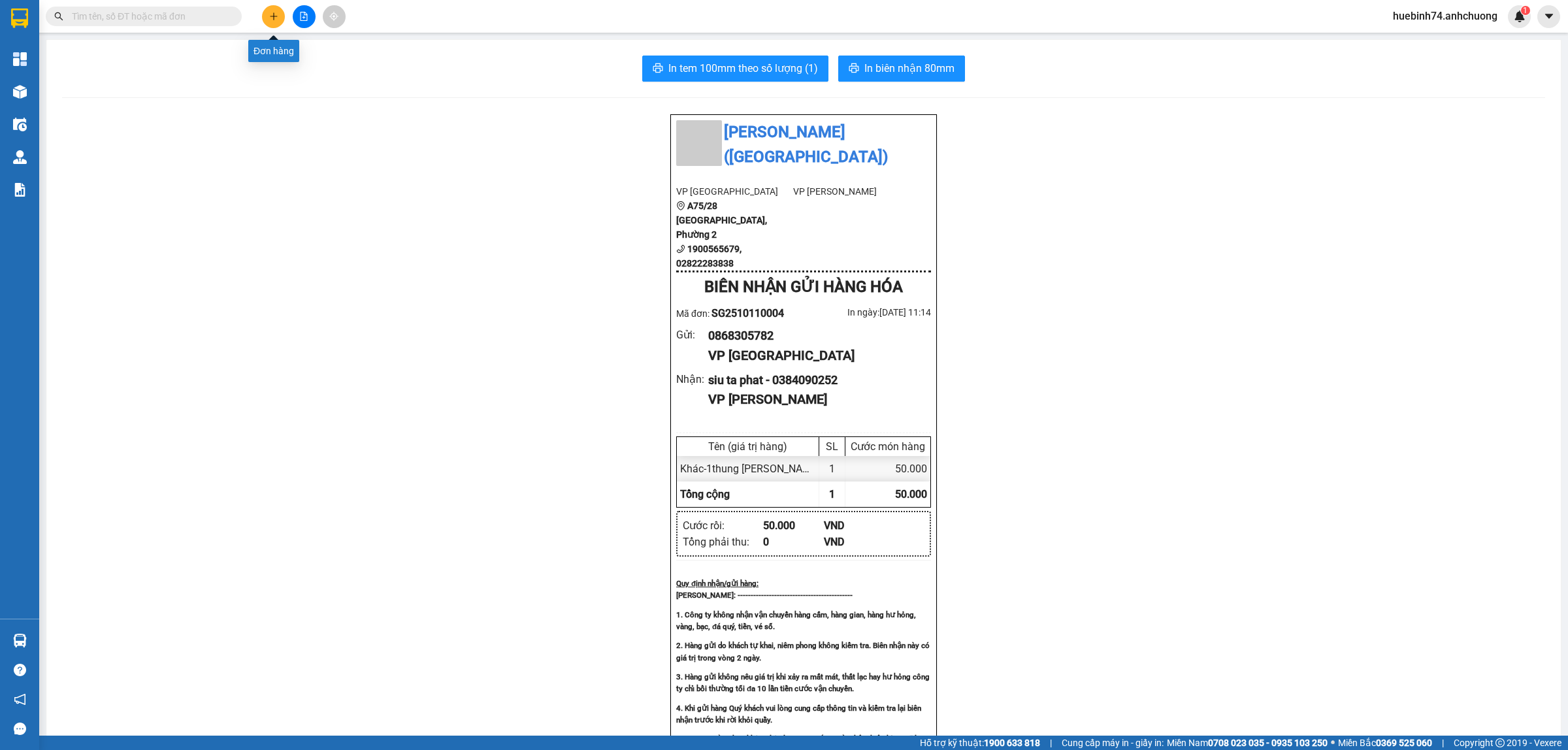
click at [274, 18] on icon "plus" at bounding box center [274, 16] width 9 height 9
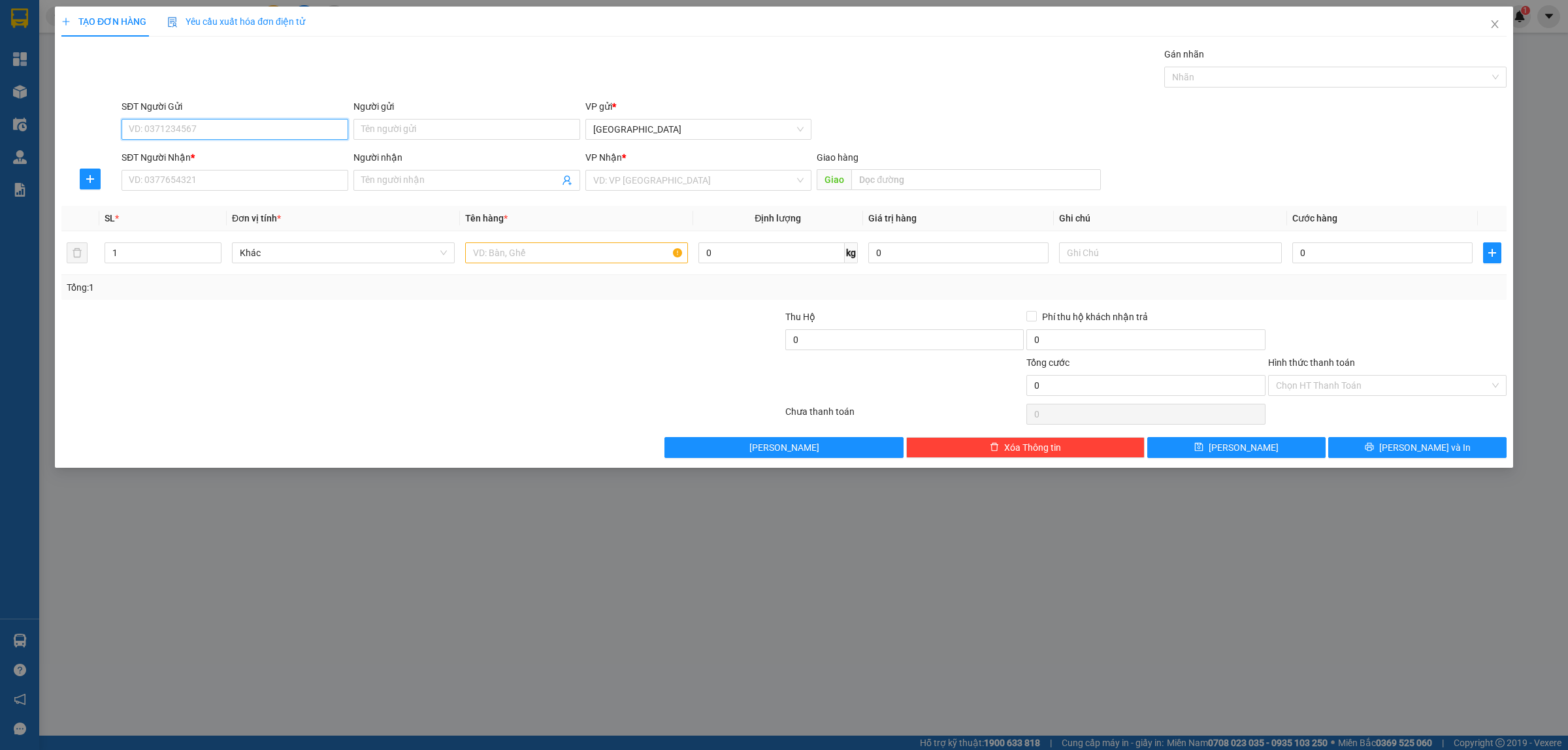
click at [193, 134] on input "SĐT Người Gửi" at bounding box center [235, 130] width 227 height 21
type input "0987247073"
click at [178, 181] on input "SĐT Người Nhận *" at bounding box center [235, 181] width 227 height 21
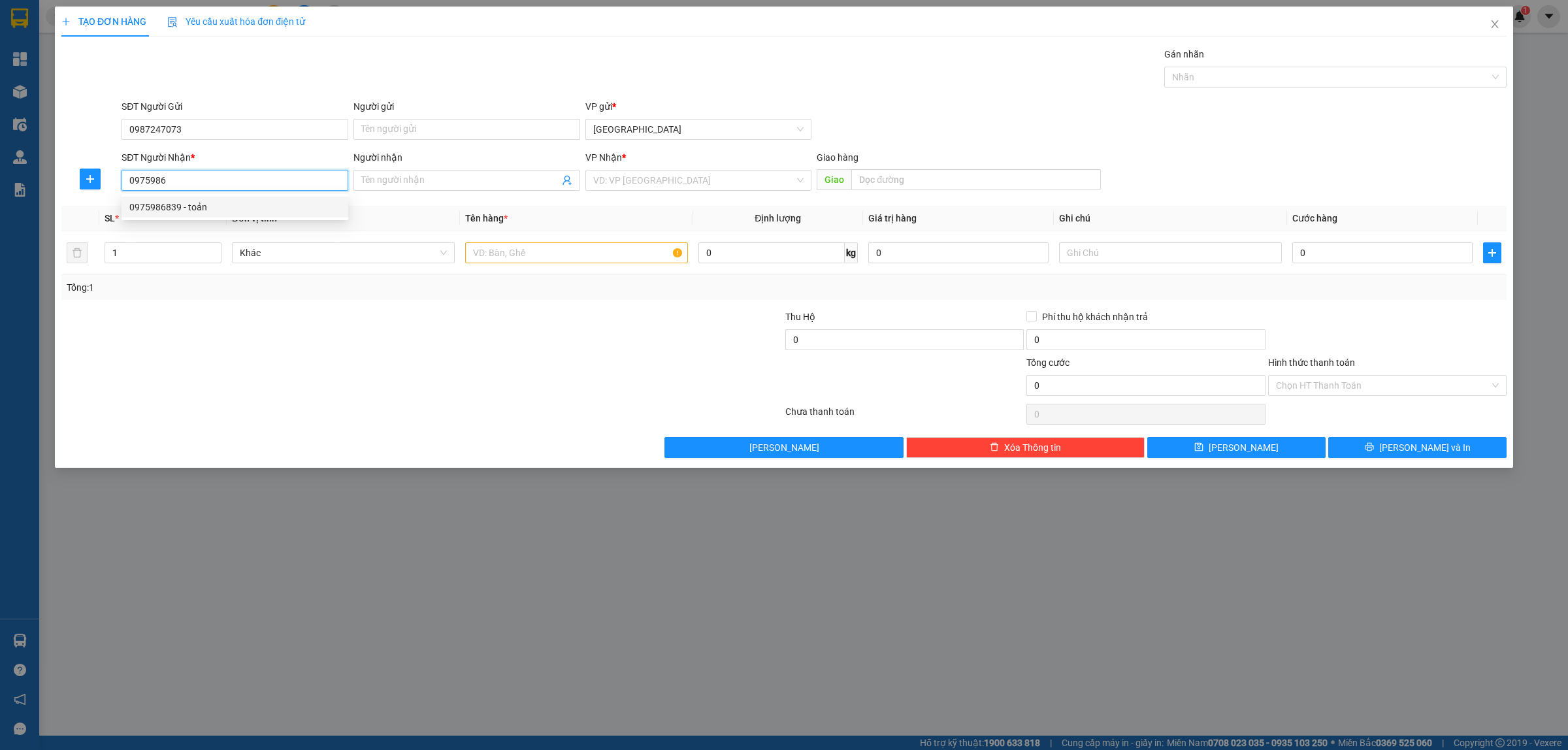
click at [185, 203] on div "0975986839 - toản" at bounding box center [234, 208] width 211 height 15
type input "0975986839"
type input "toản"
click at [615, 180] on span "Phi Liêng" at bounding box center [698, 181] width 211 height 20
type input "0975986839"
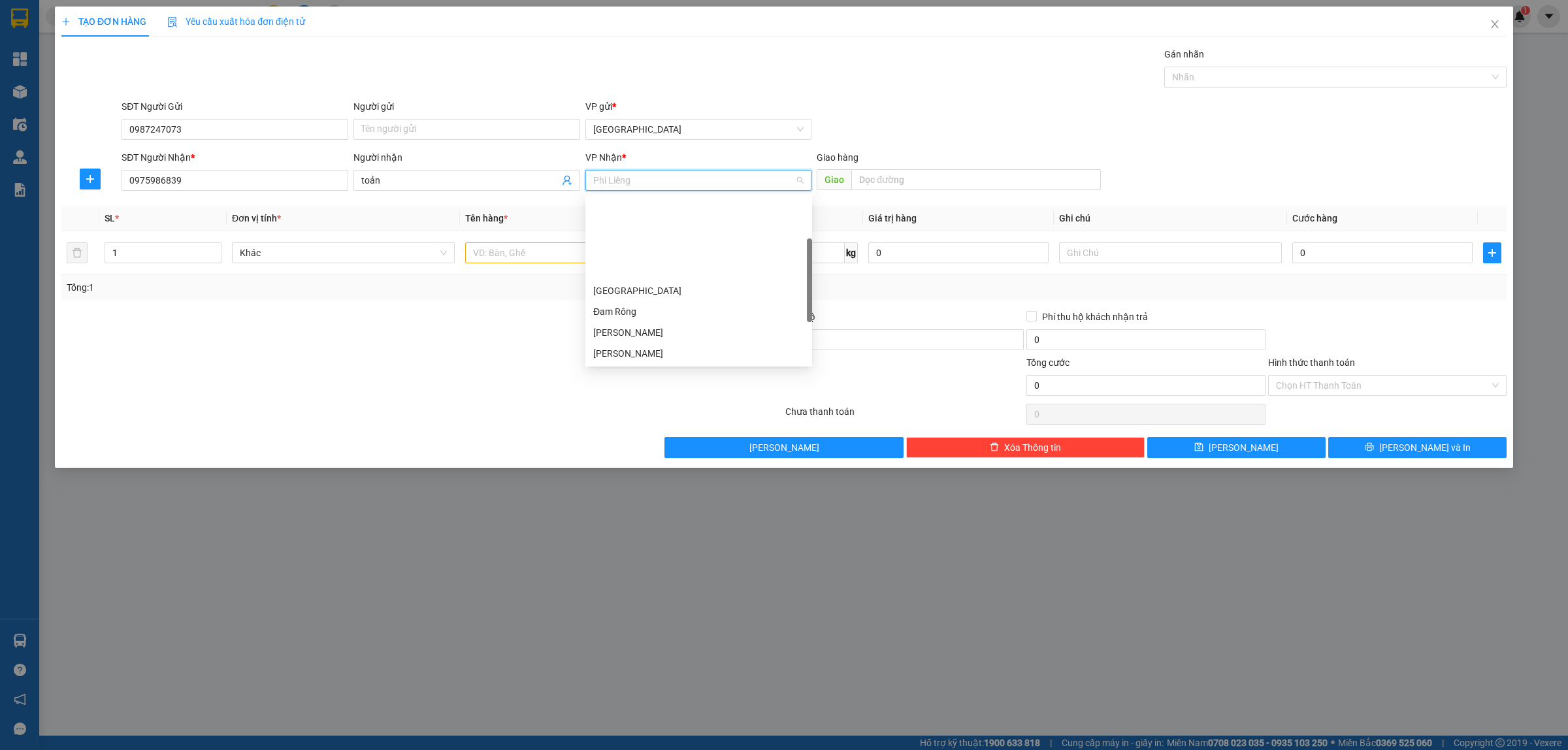
scroll to position [105, 0]
click at [599, 357] on div "Phi Liêng" at bounding box center [698, 354] width 211 height 15
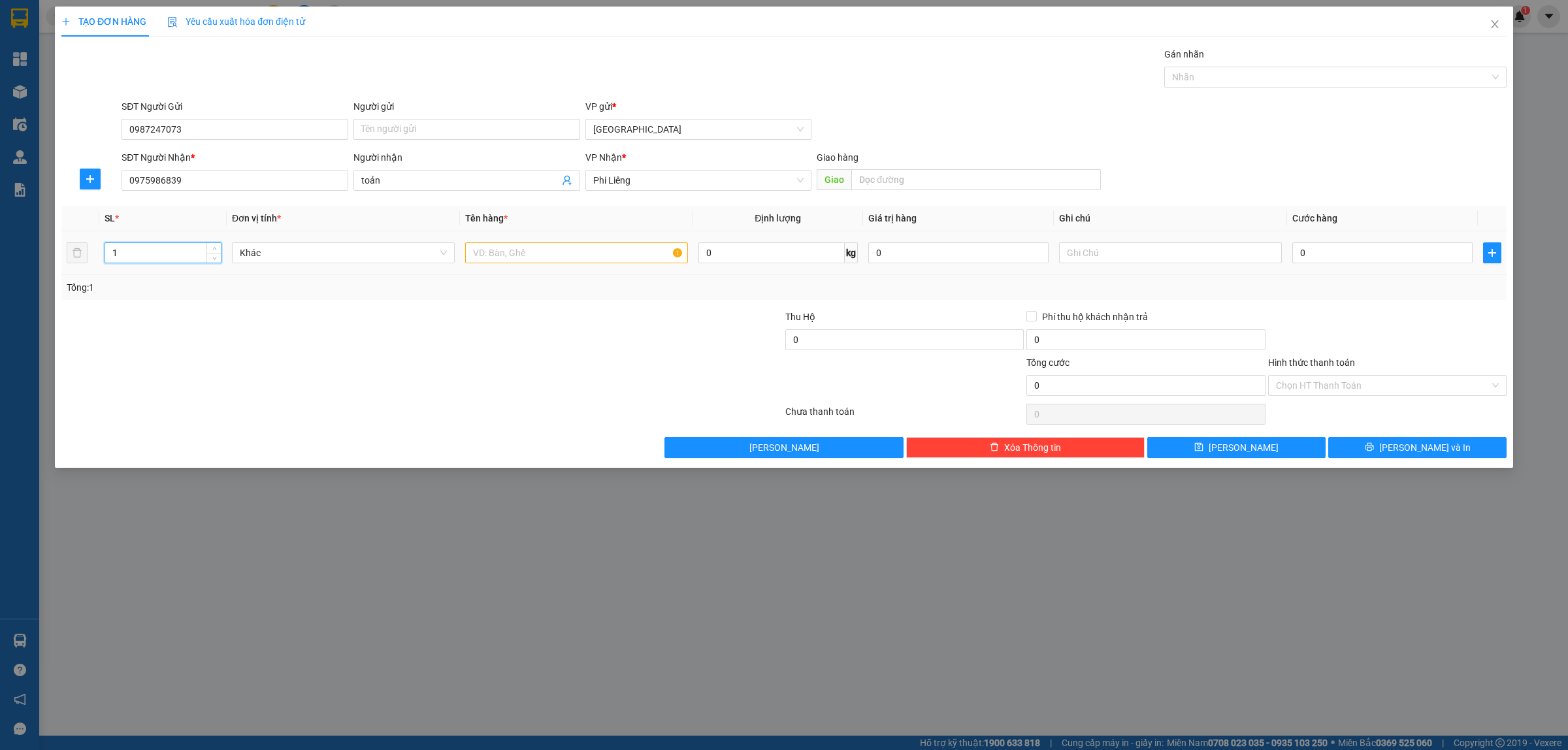
click at [109, 255] on input "1" at bounding box center [163, 253] width 116 height 20
click at [488, 252] on input "text" at bounding box center [577, 253] width 223 height 21
type input "1thung5"
click at [1300, 226] on th "Cước hàng" at bounding box center [1383, 218] width 191 height 25
click at [1301, 249] on input "0" at bounding box center [1382, 253] width 180 height 21
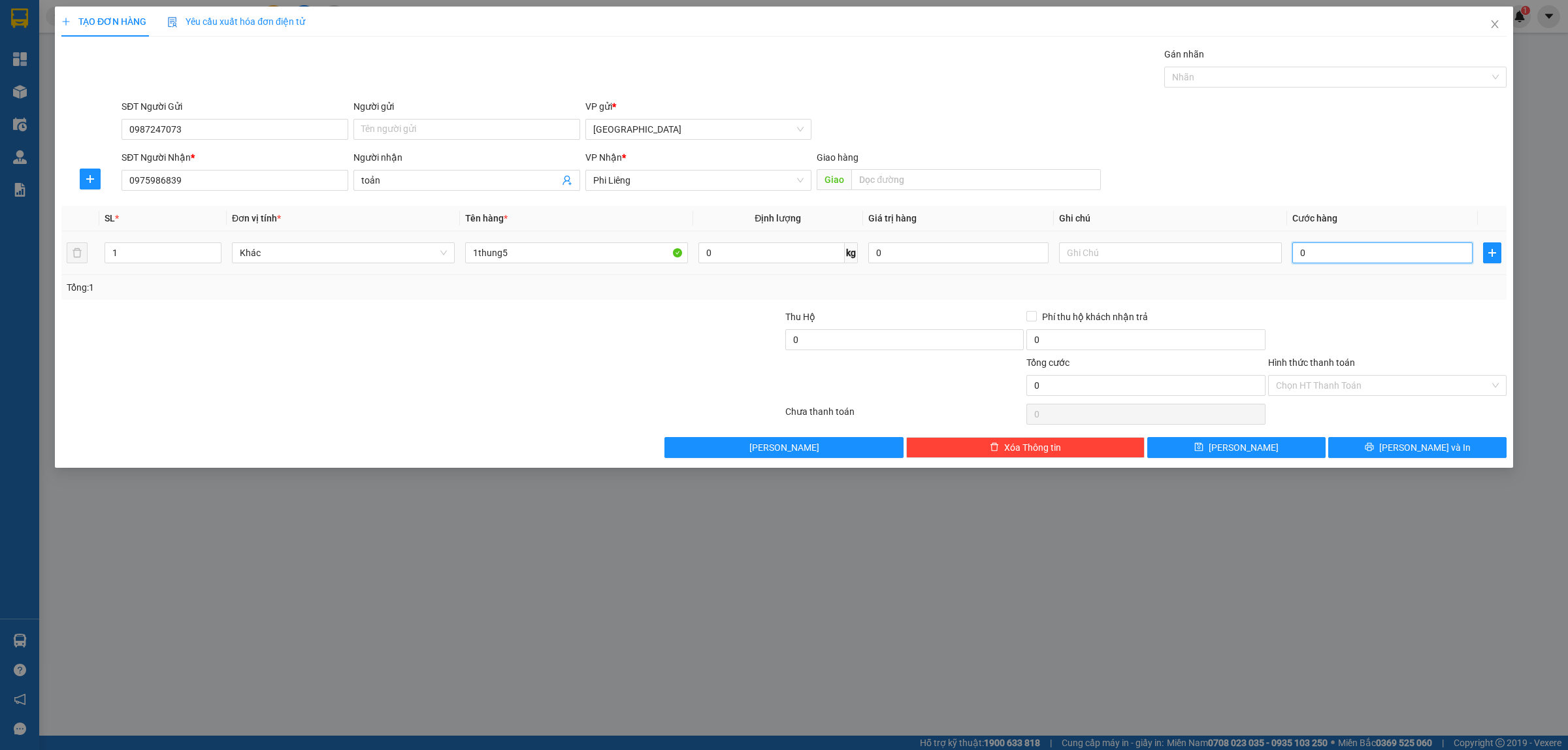
type input "5"
type input "50"
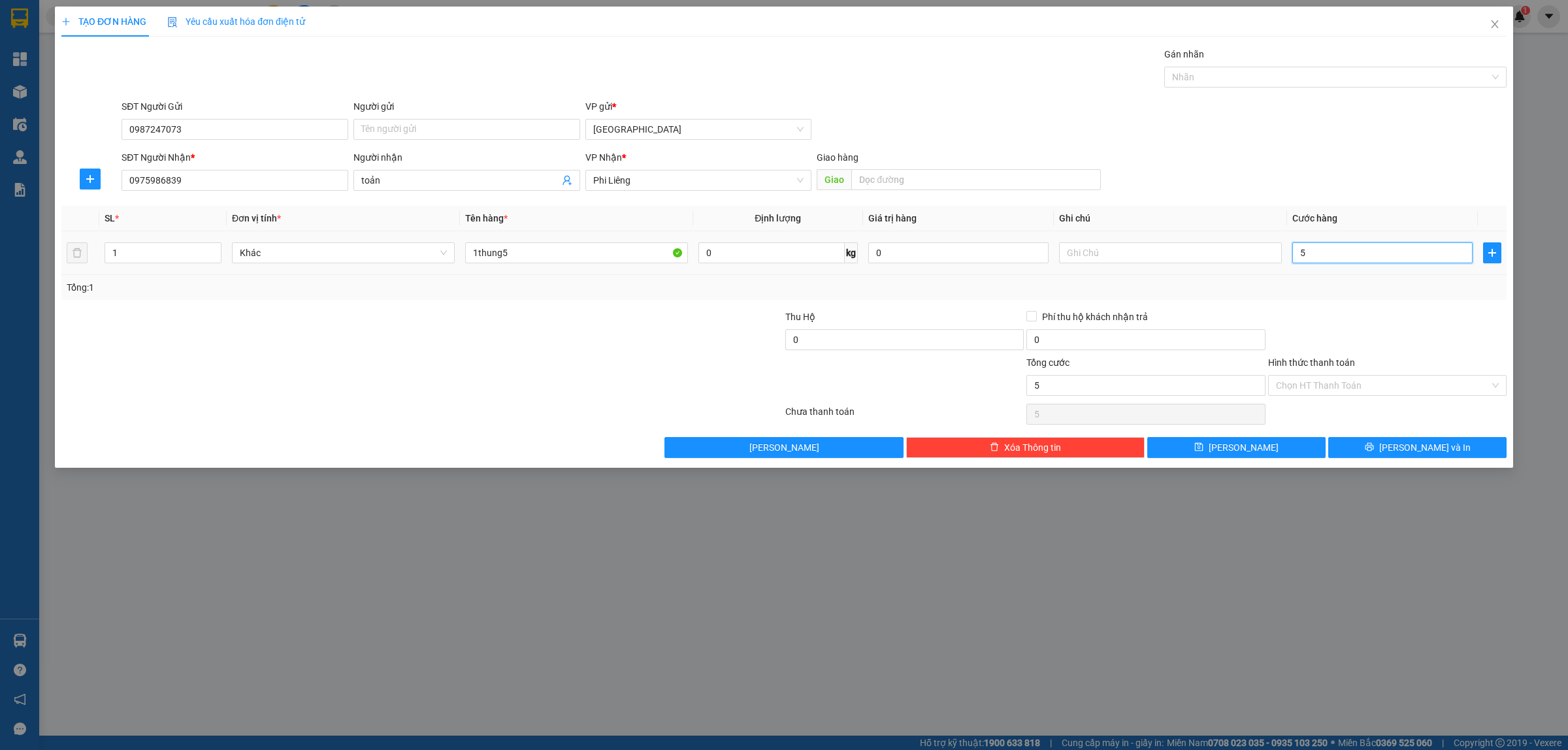
type input "50"
type input "500"
type input "5.000"
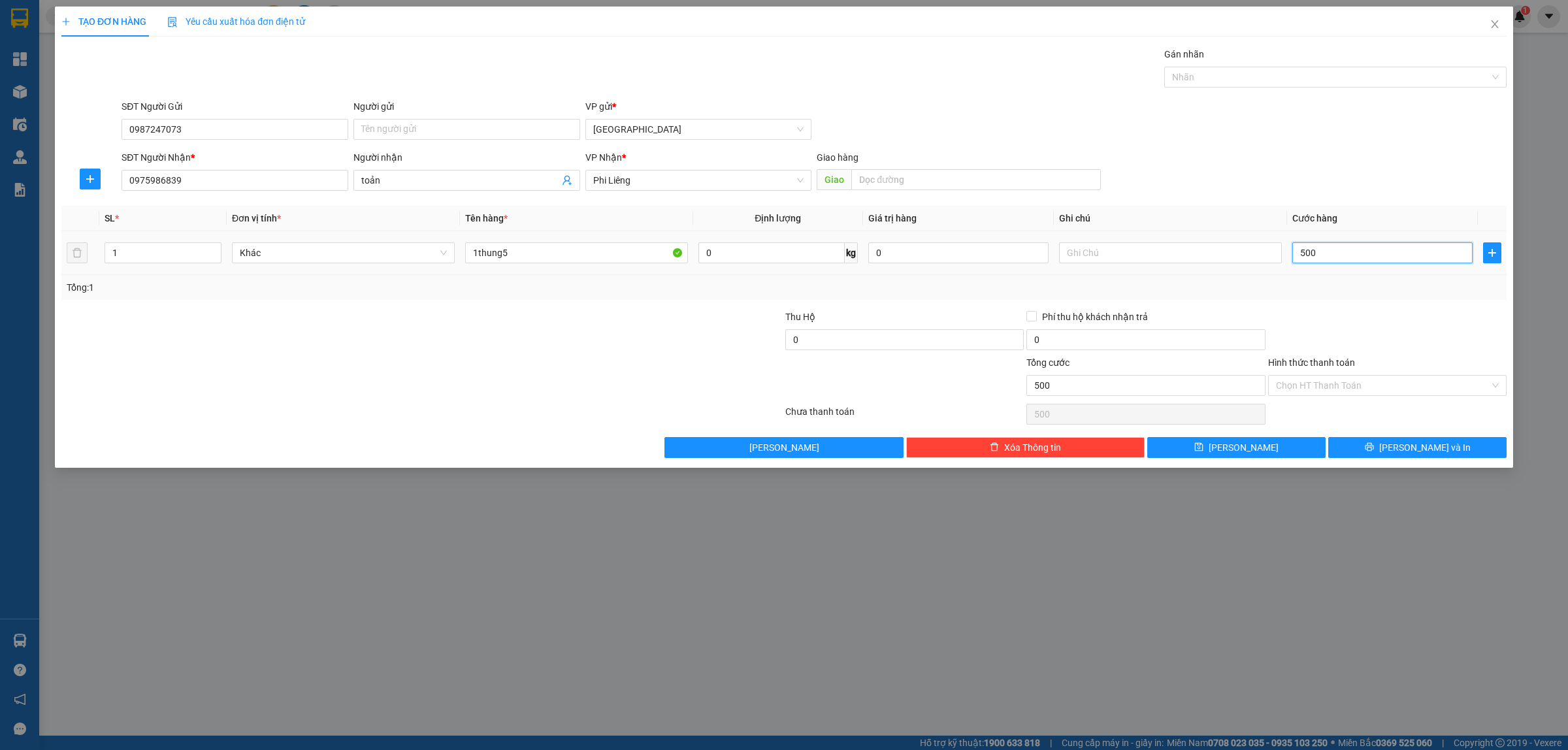
type input "5.000"
type input "50.000"
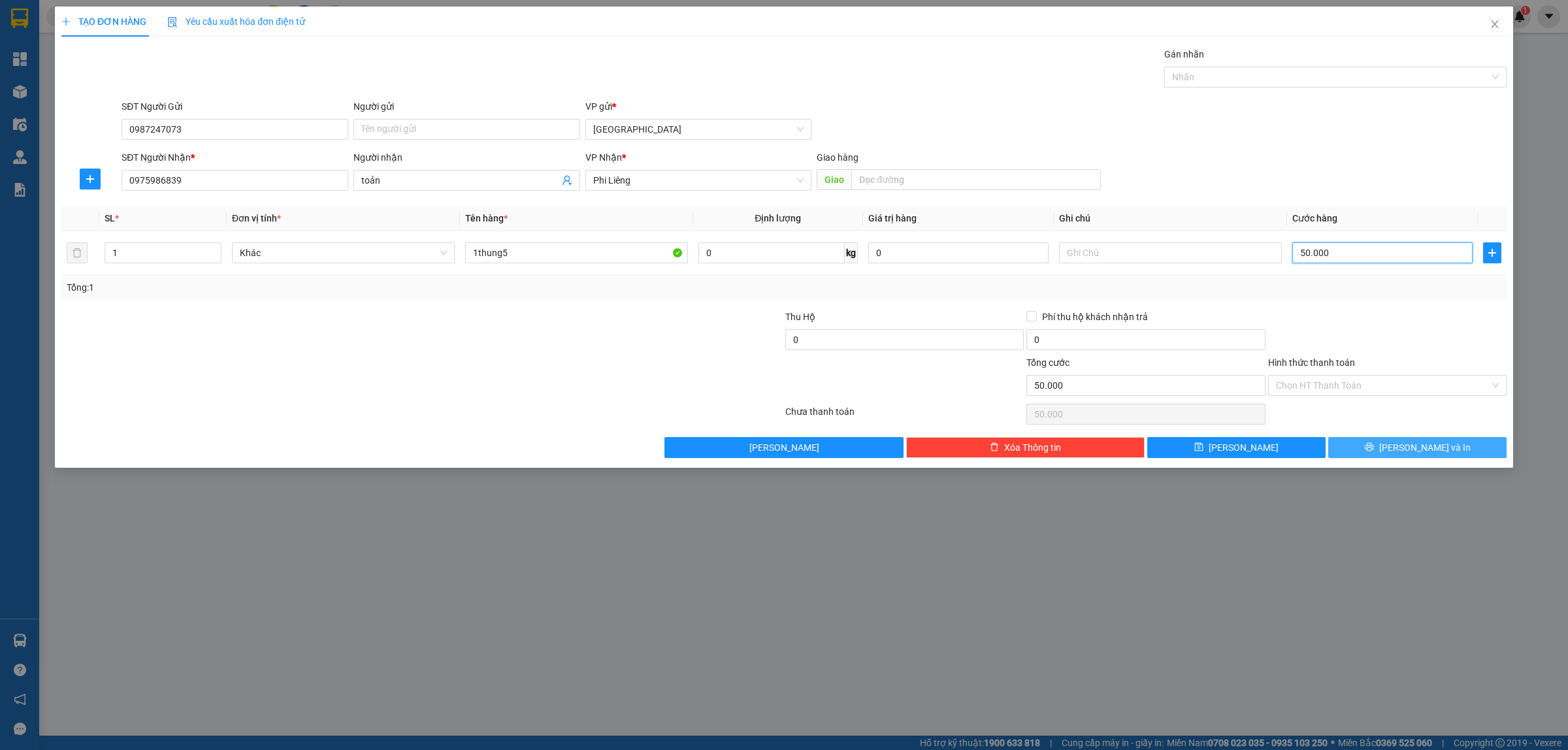
type input "50.000"
click at [1410, 451] on span "Lưu và In" at bounding box center [1425, 448] width 91 height 15
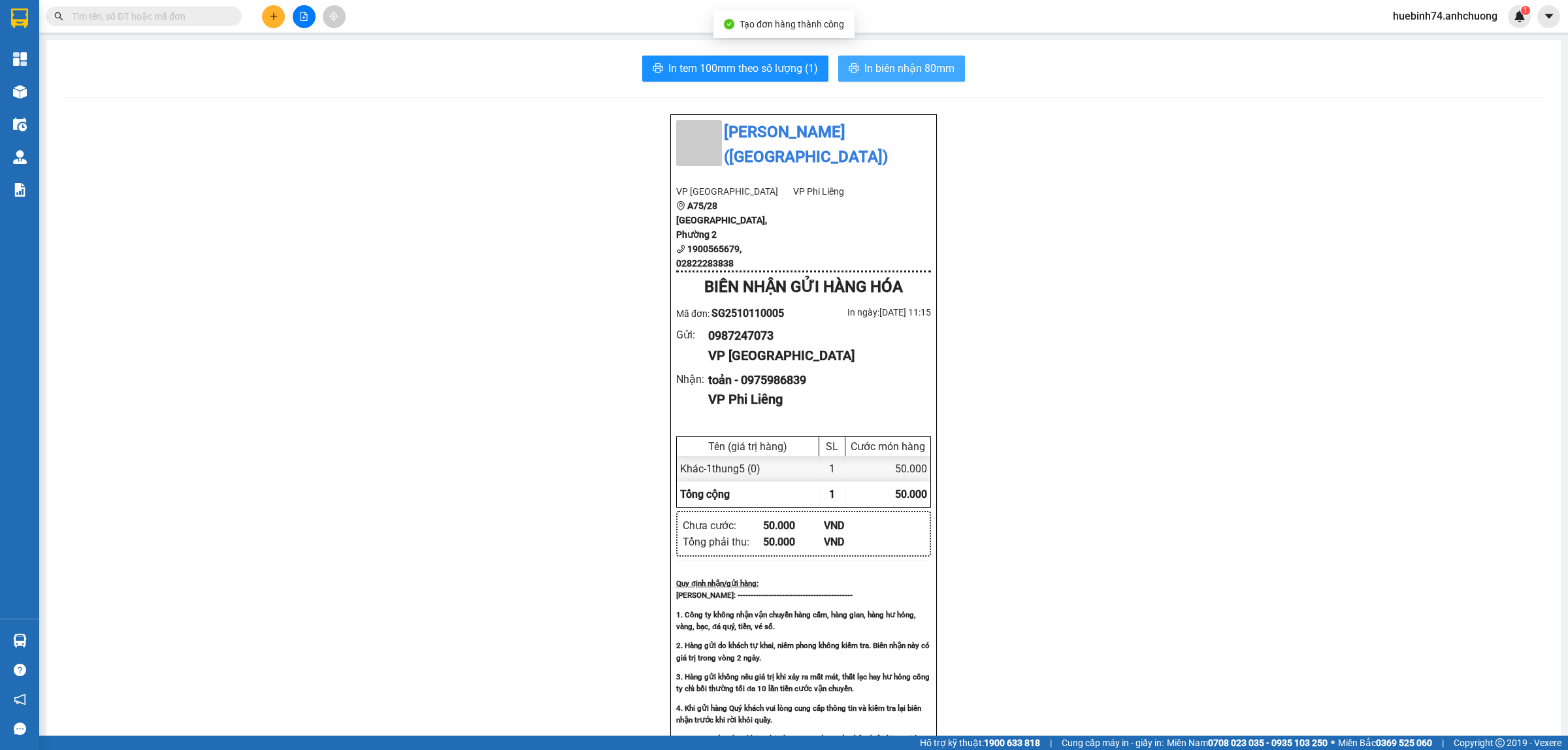
click at [915, 64] on span "In biên nhận 80mm" at bounding box center [909, 69] width 90 height 16
click at [279, 21] on button at bounding box center [274, 16] width 23 height 23
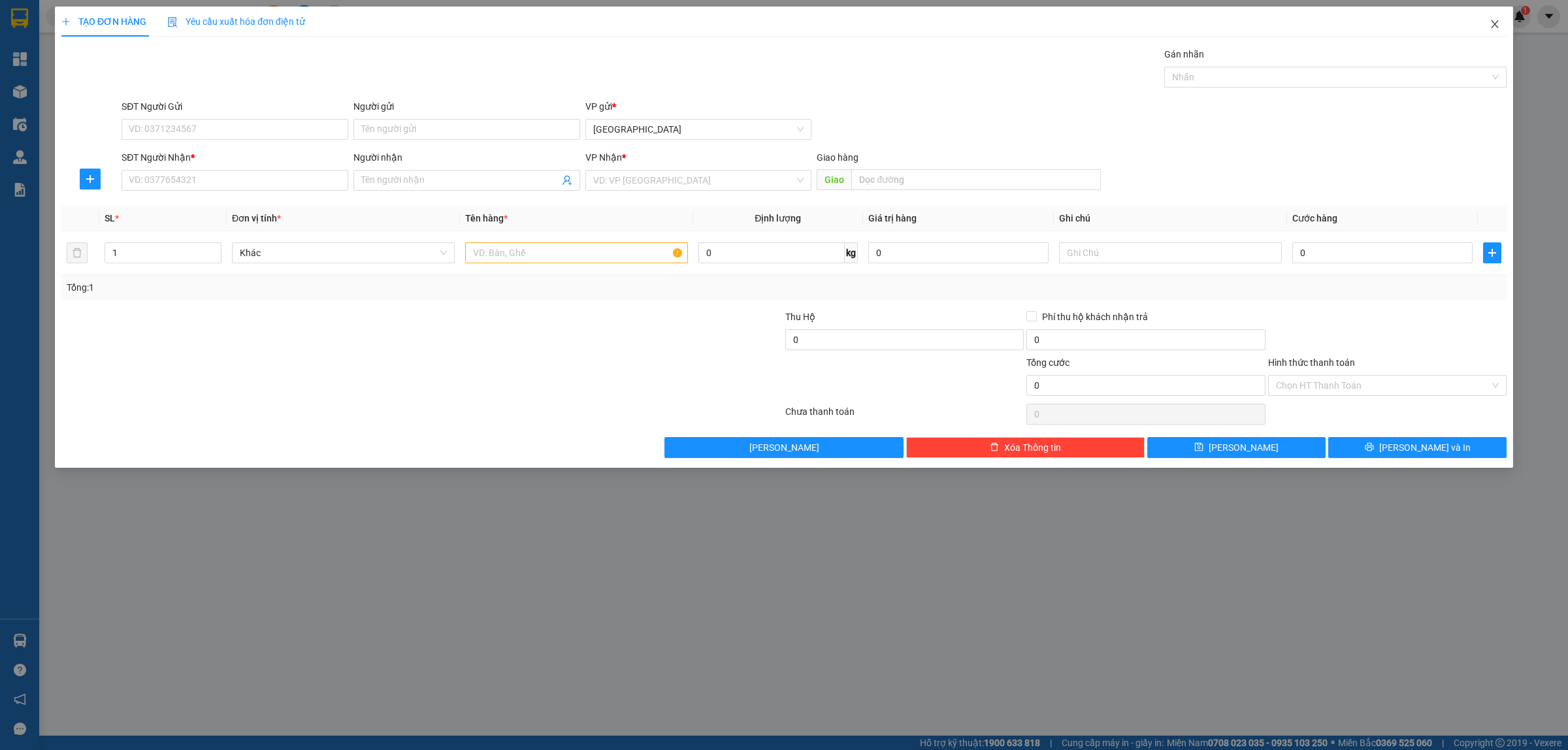
click at [1491, 29] on icon "close" at bounding box center [1494, 24] width 11 height 11
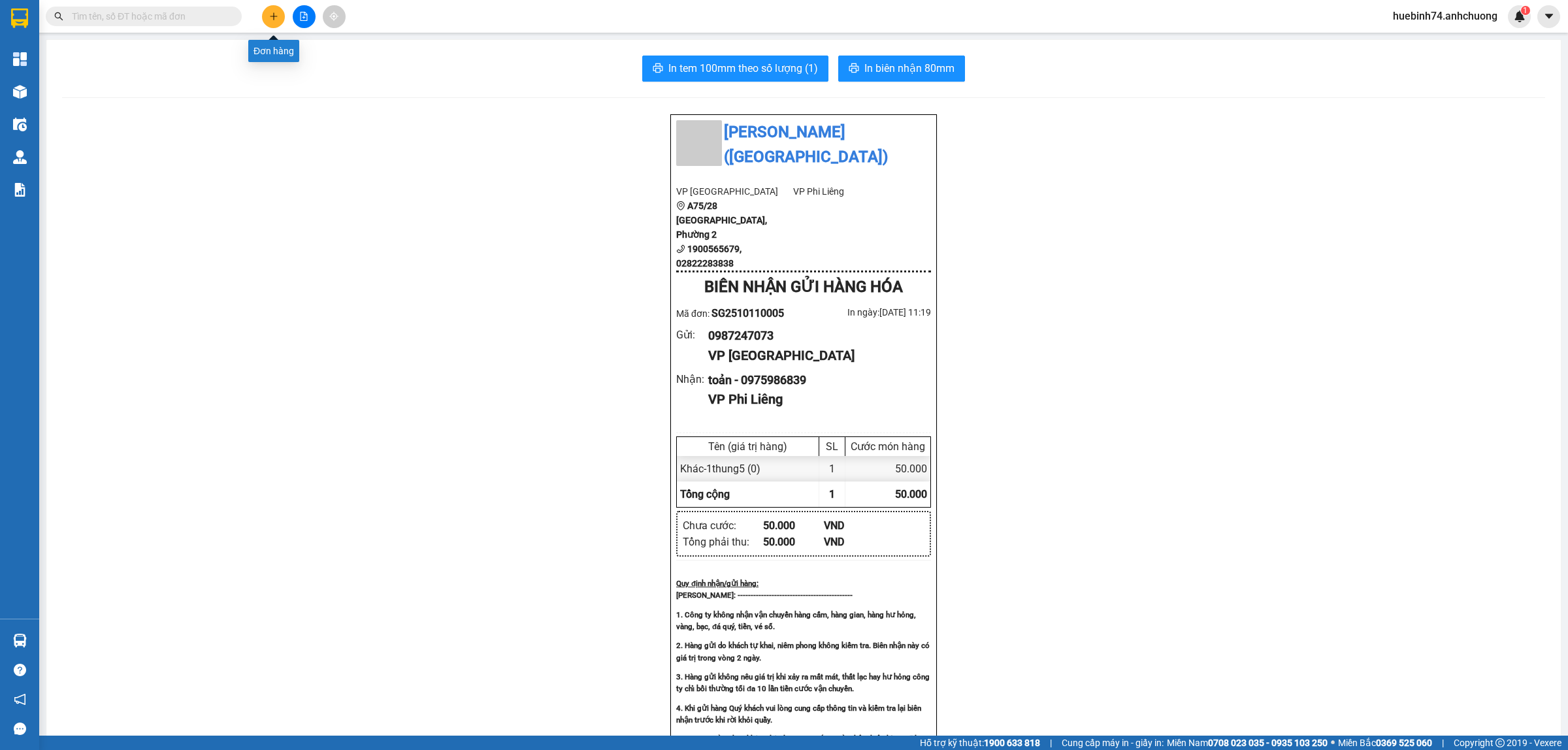
click at [278, 20] on icon "plus" at bounding box center [274, 16] width 9 height 9
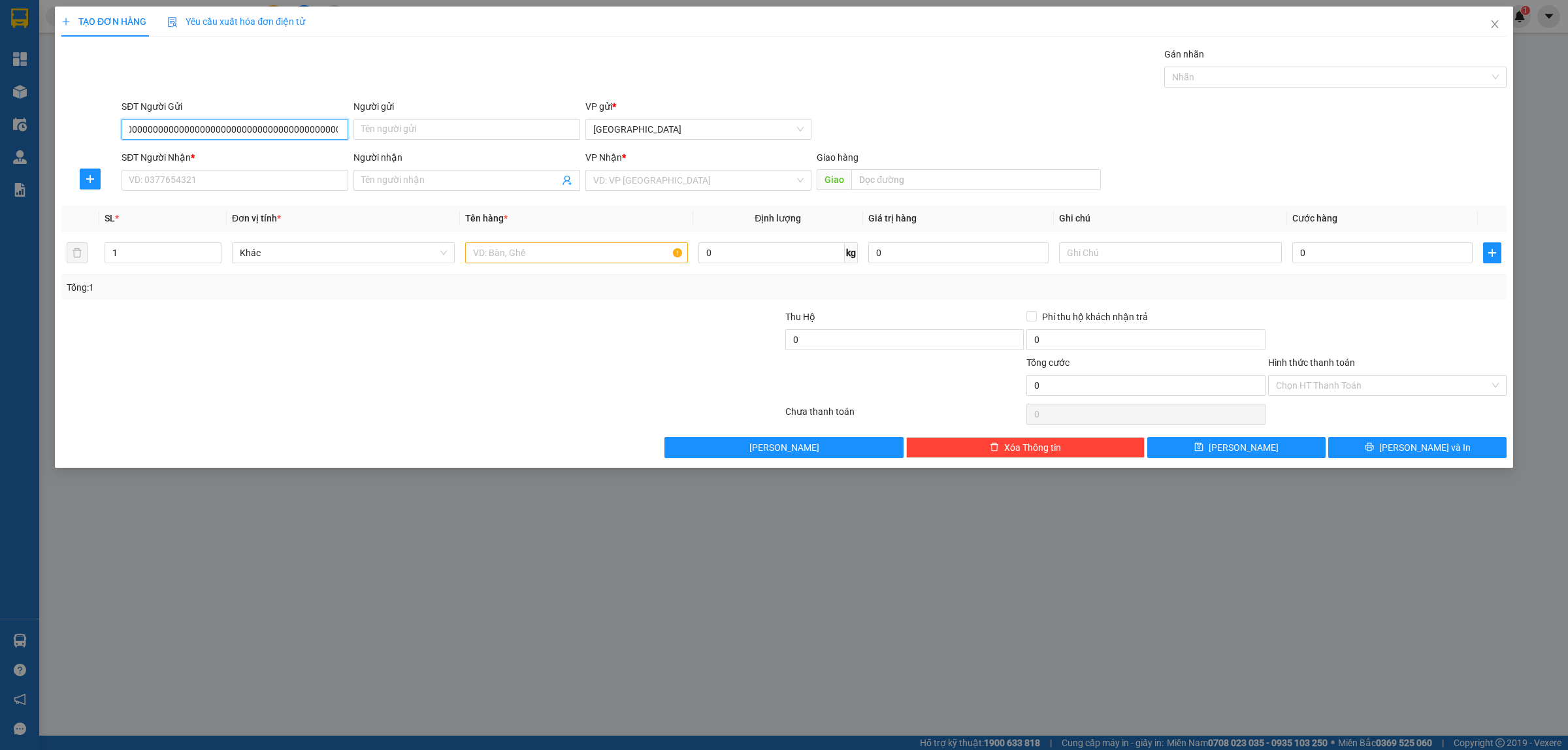
type input "0000000000000000000000000000000000000000000000000000000000000000000000000000000…"
